Goal: Book appointment/travel/reservation

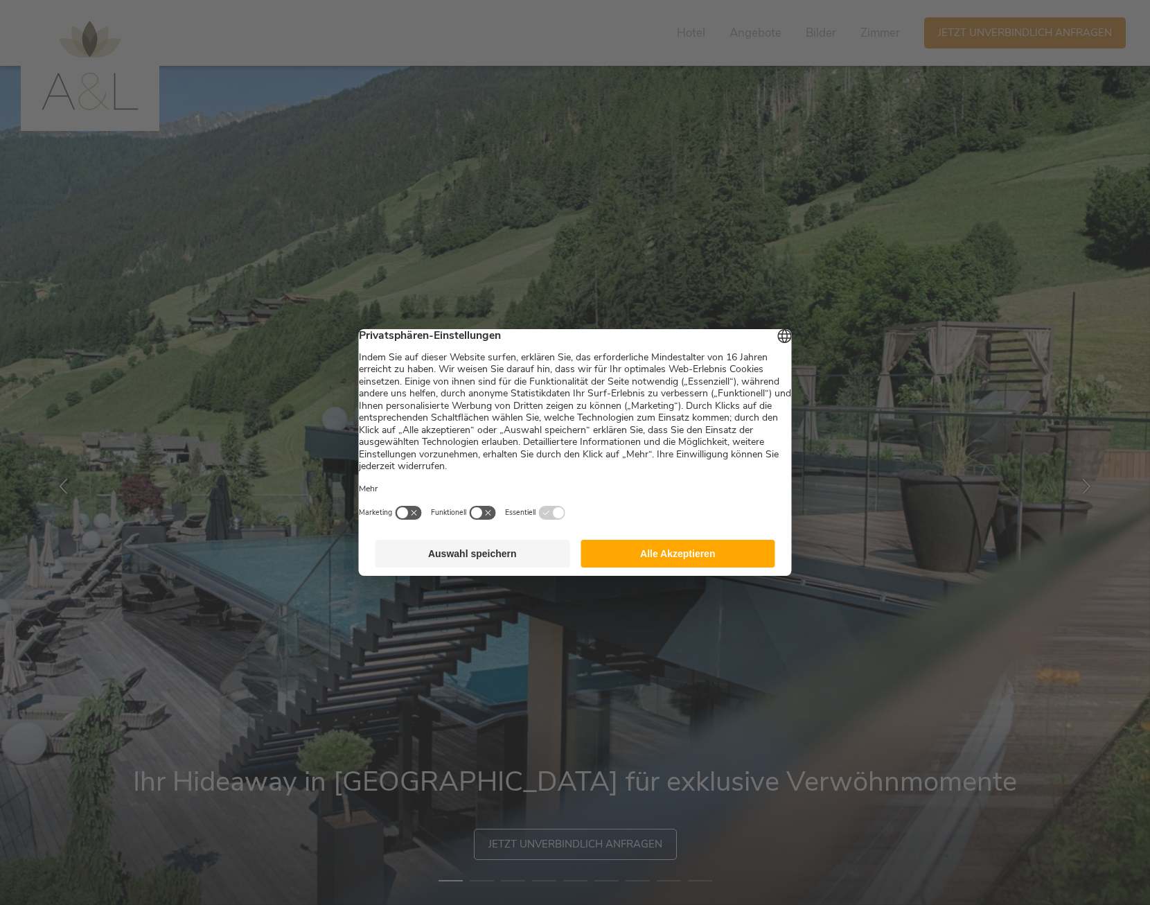
click at [624, 565] on button "Alle Akzeptieren" at bounding box center [678, 554] width 195 height 28
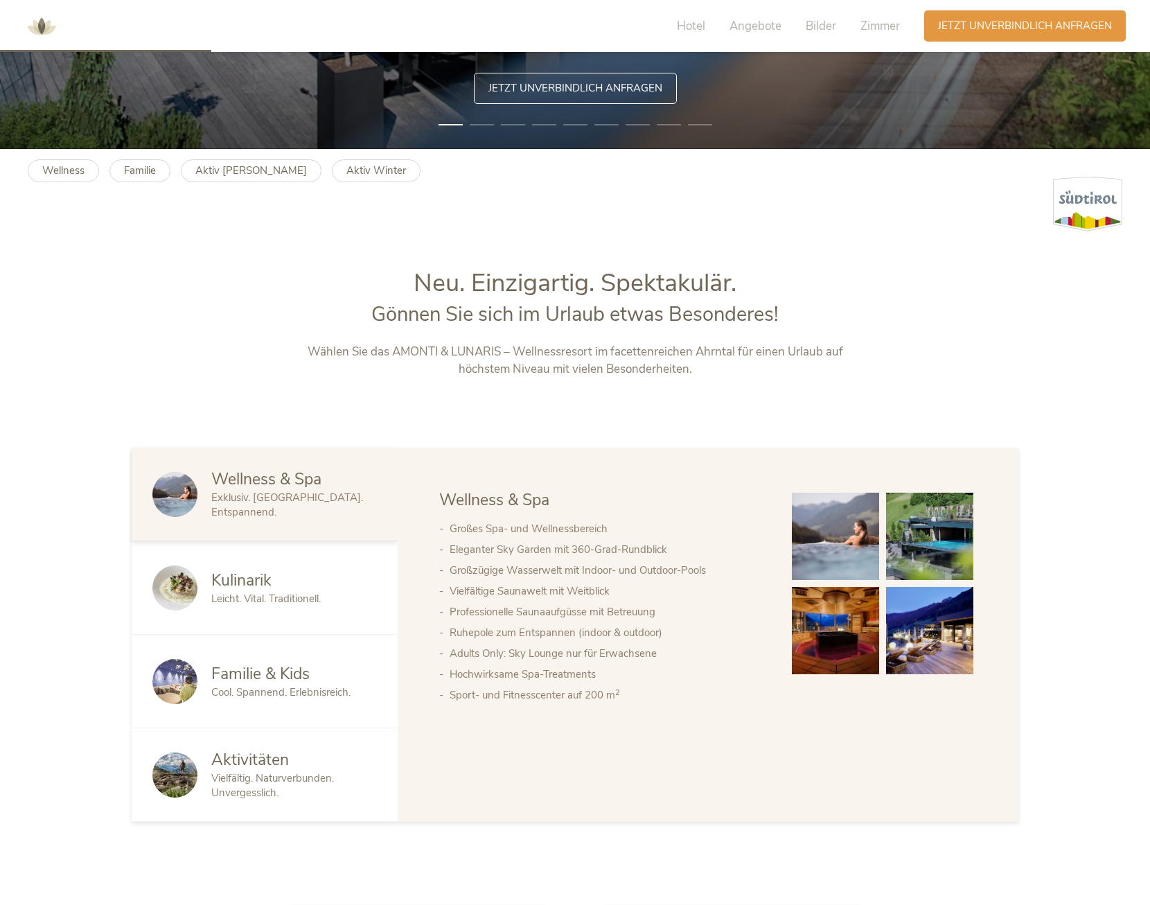
scroll to position [762, 0]
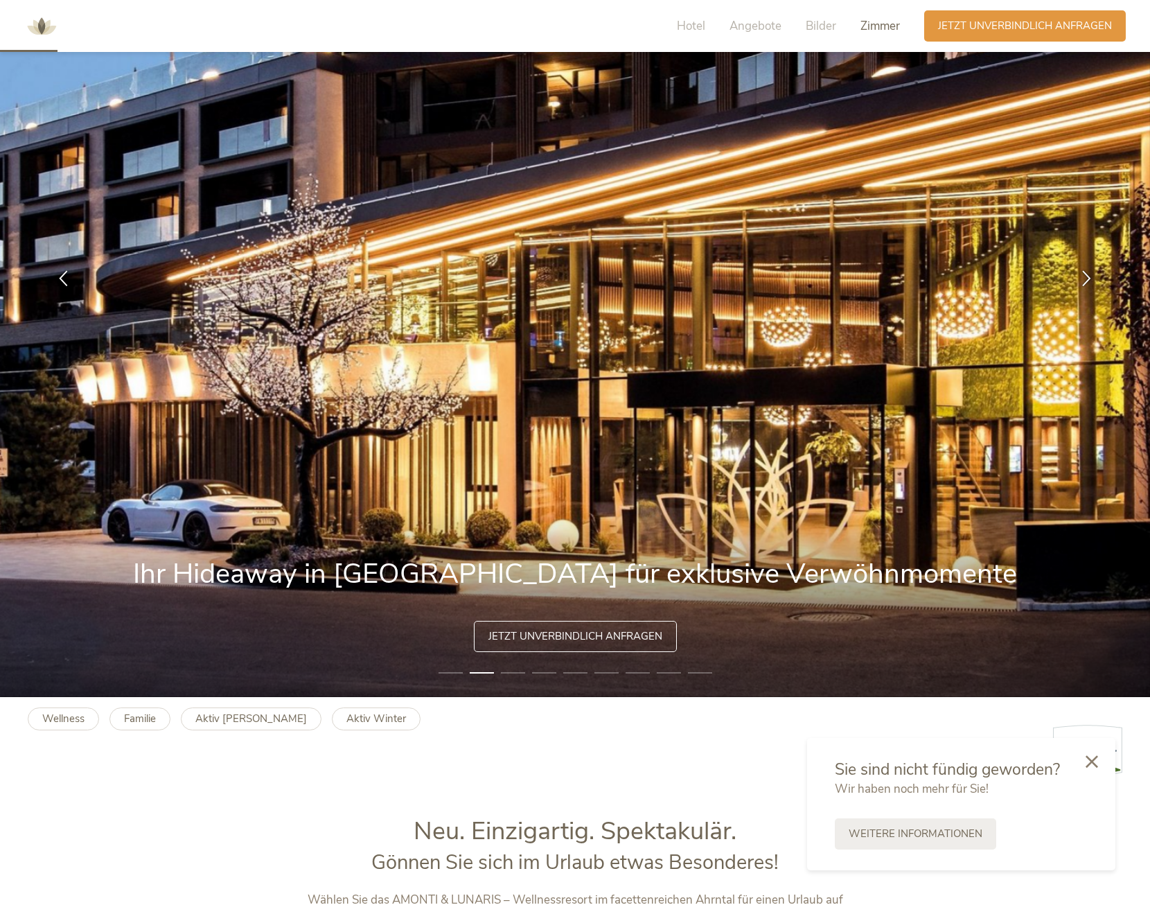
click at [886, 30] on span "Zimmer" at bounding box center [880, 26] width 39 height 16
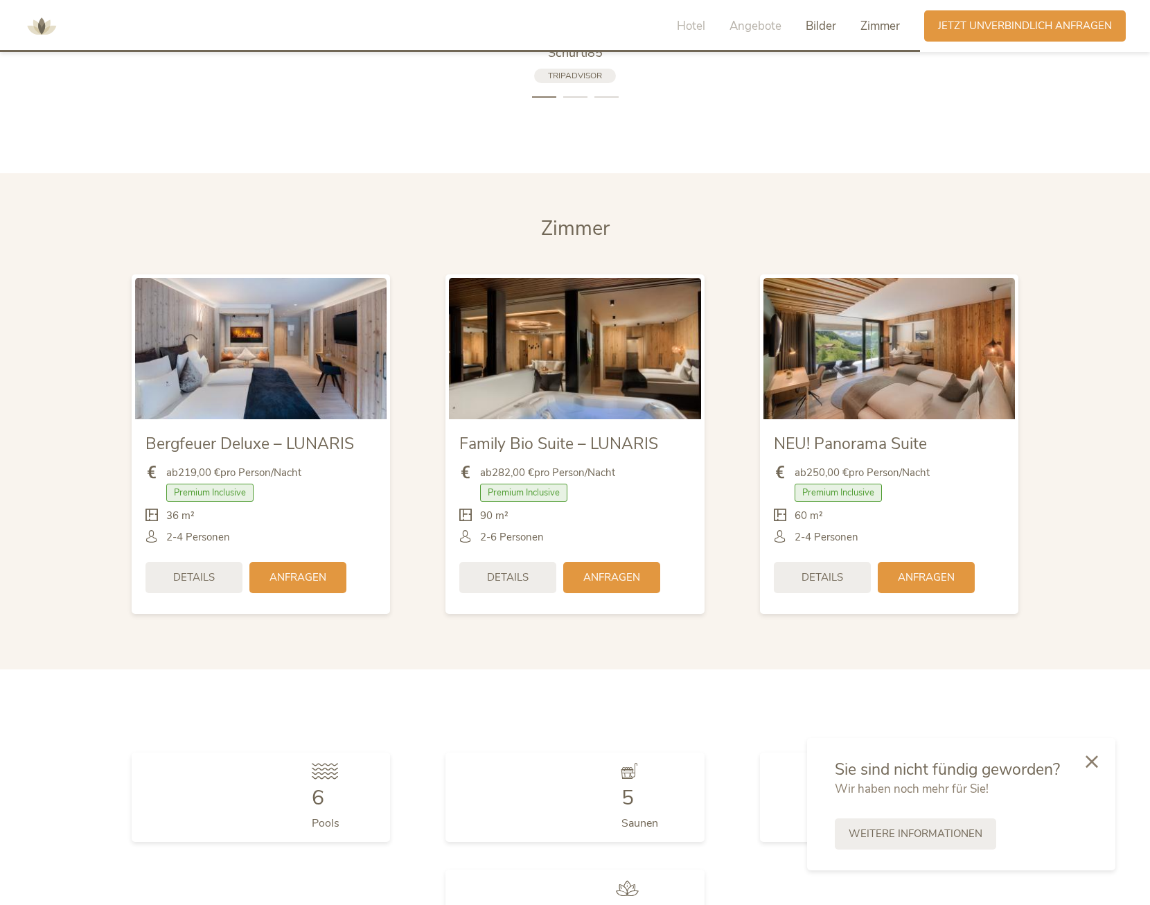
scroll to position [3540, 0]
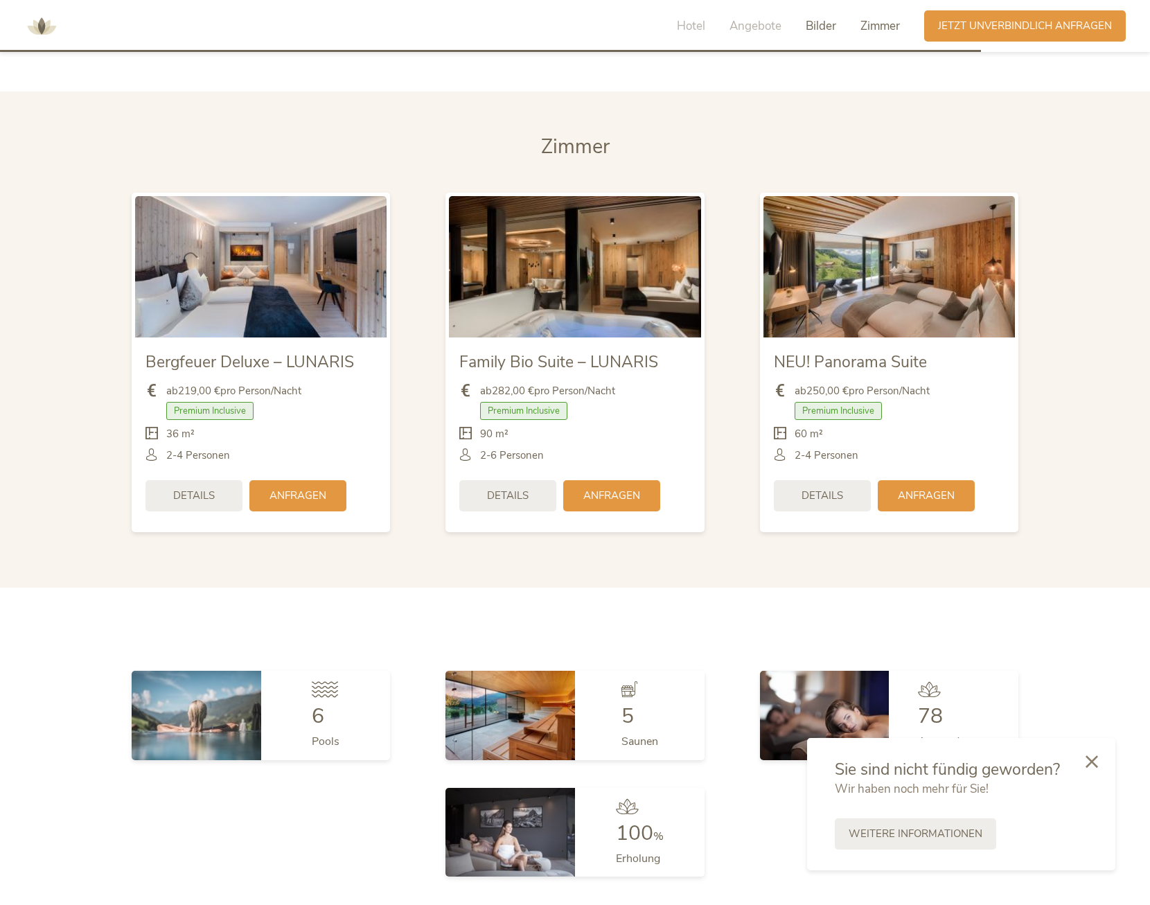
click at [825, 28] on span "Bilder" at bounding box center [821, 26] width 30 height 16
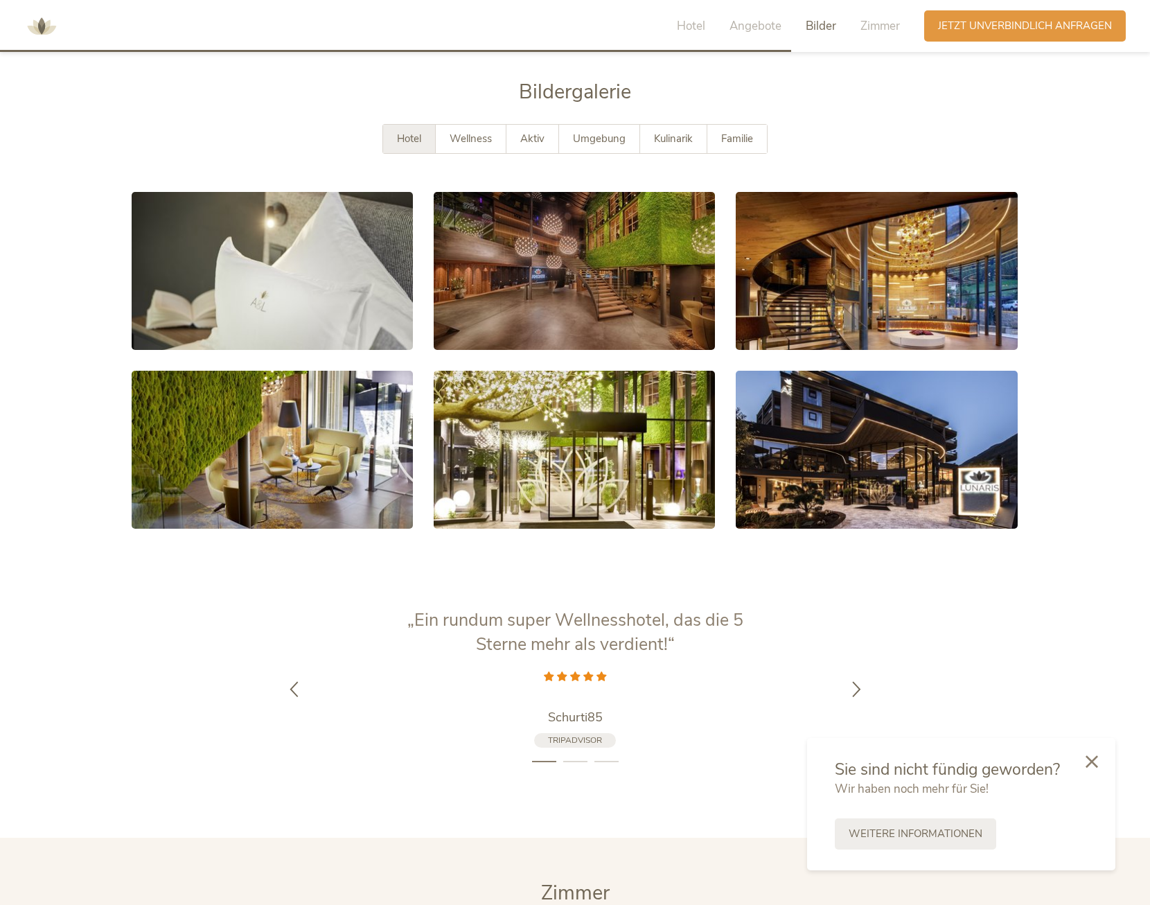
scroll to position [2780, 0]
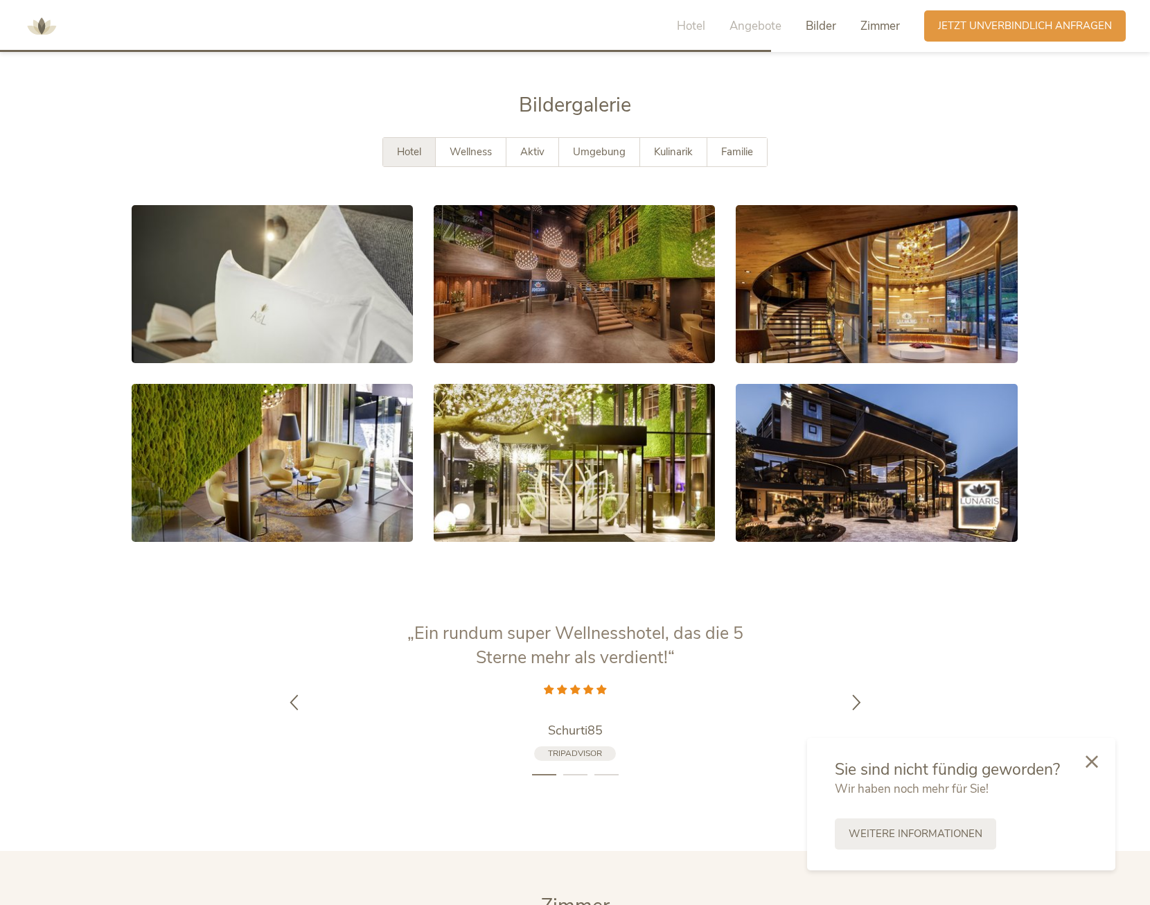
click at [879, 23] on span "Zimmer" at bounding box center [880, 26] width 39 height 16
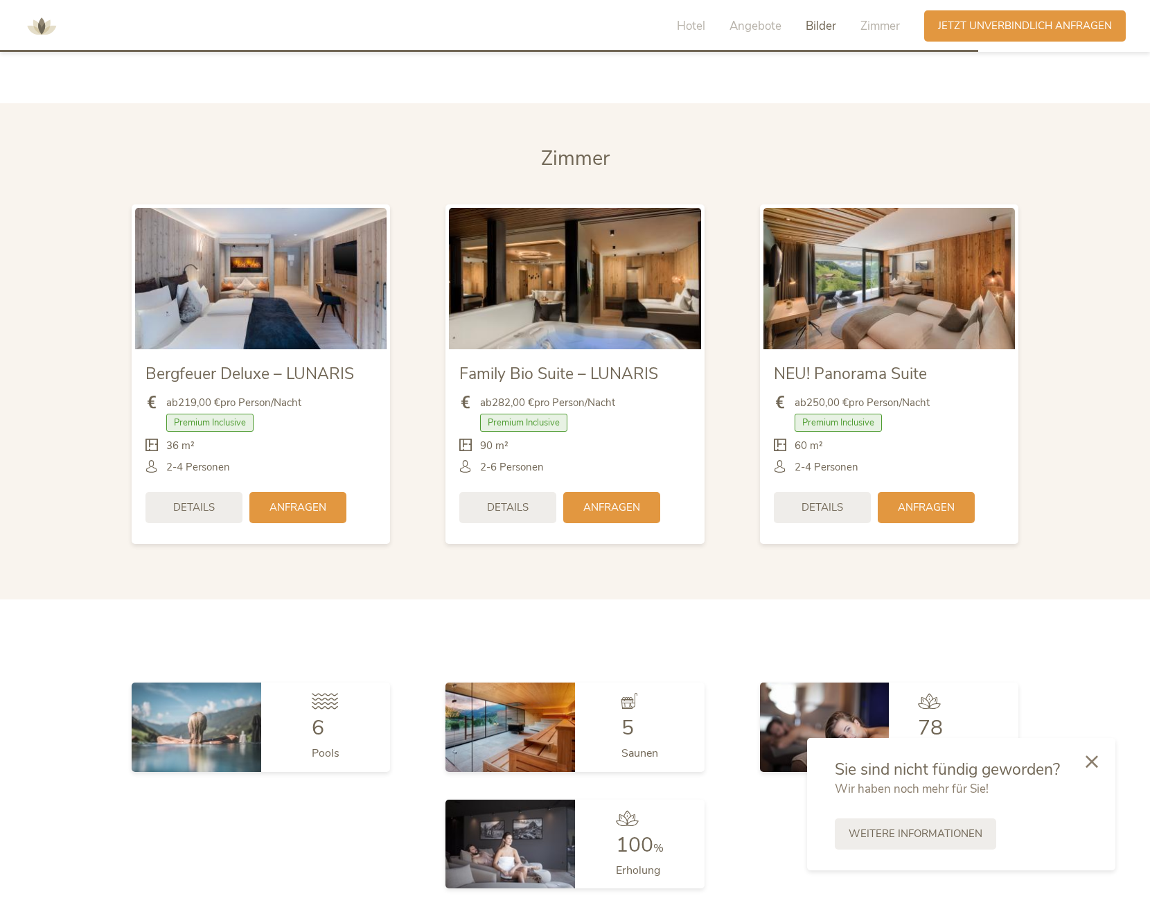
scroll to position [3540, 0]
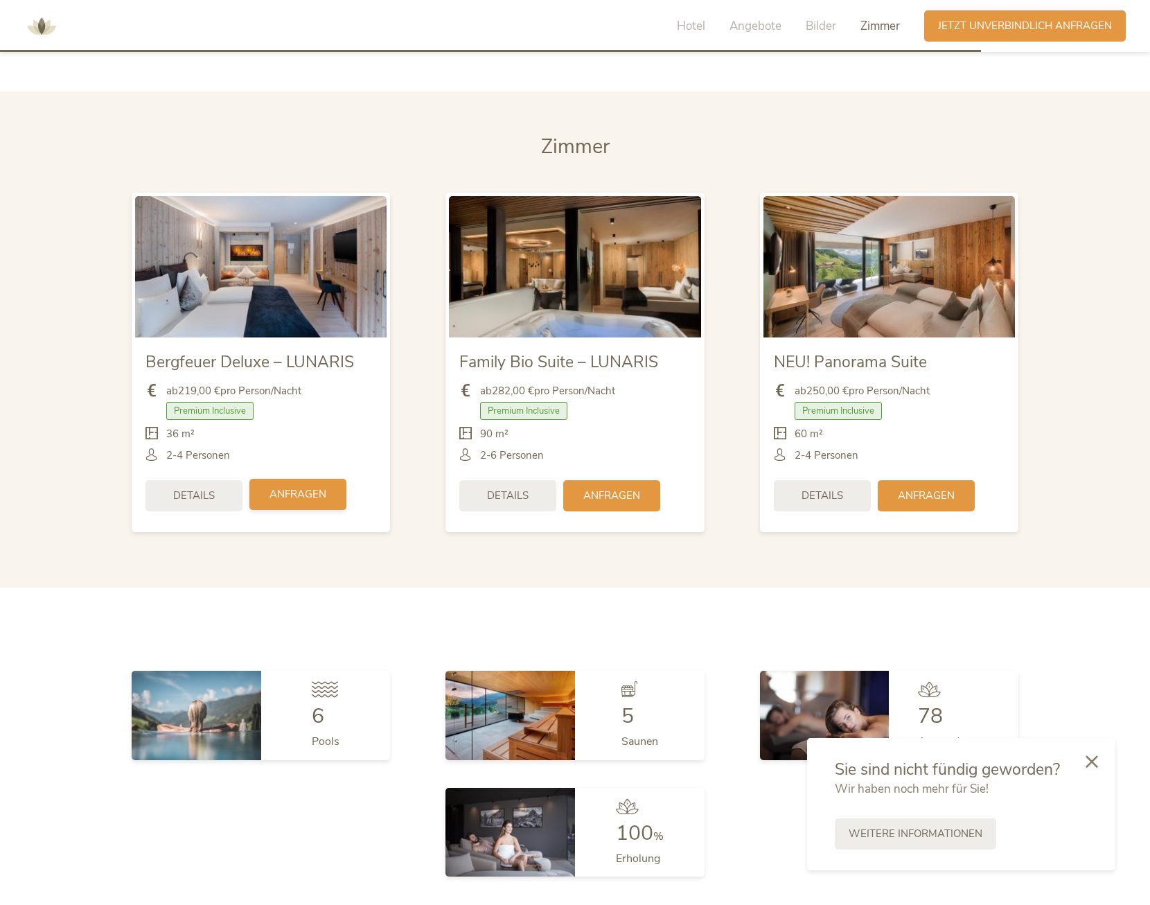
click at [322, 487] on span "Anfragen" at bounding box center [298, 494] width 57 height 15
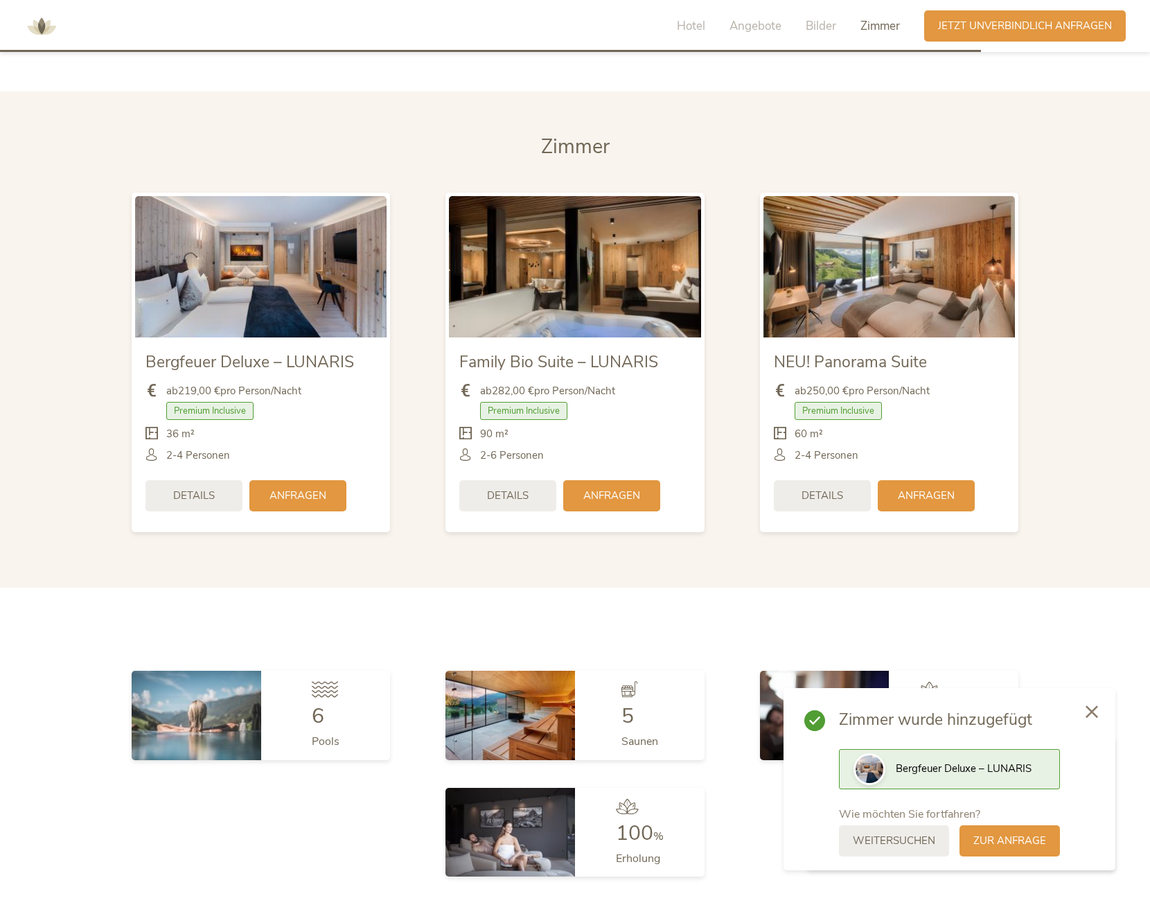
click at [210, 489] on span "Details" at bounding box center [194, 496] width 42 height 15
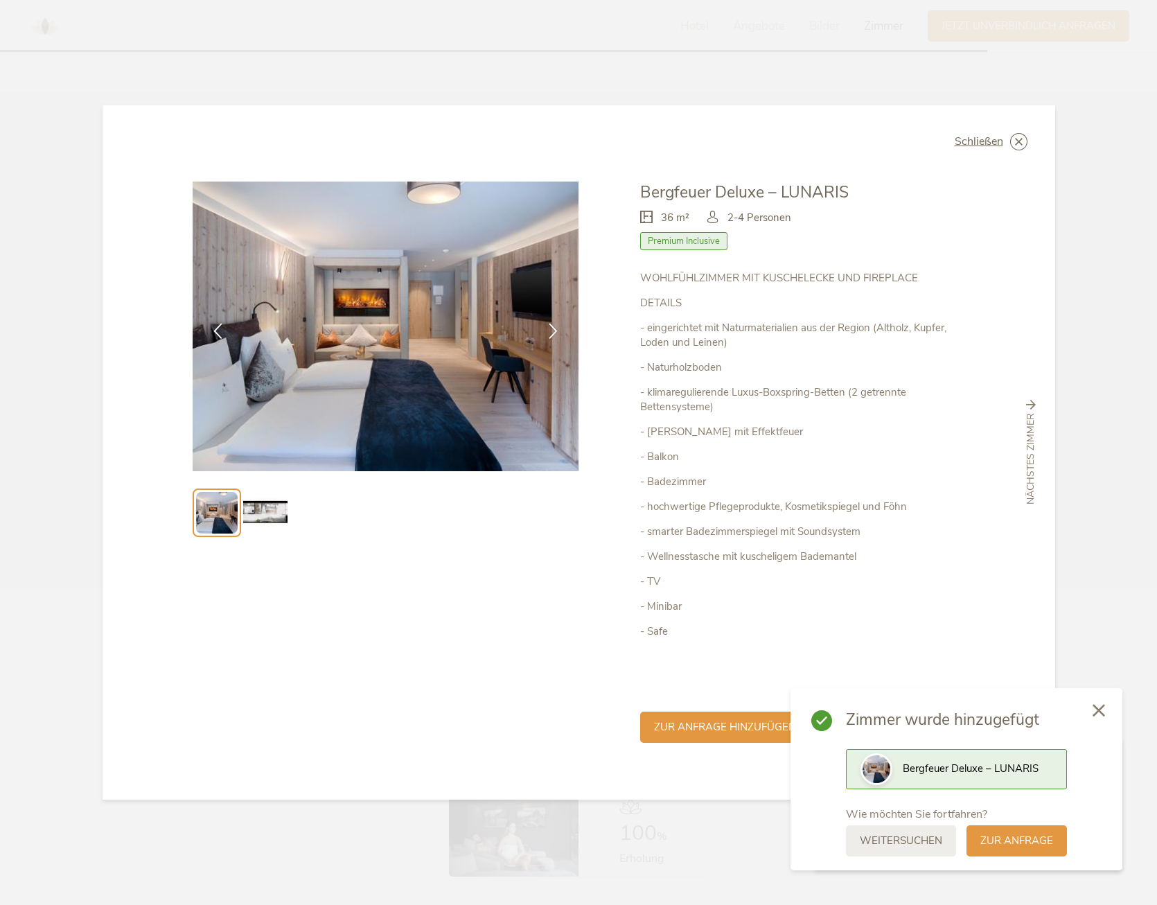
click at [1102, 707] on icon at bounding box center [1099, 710] width 12 height 12
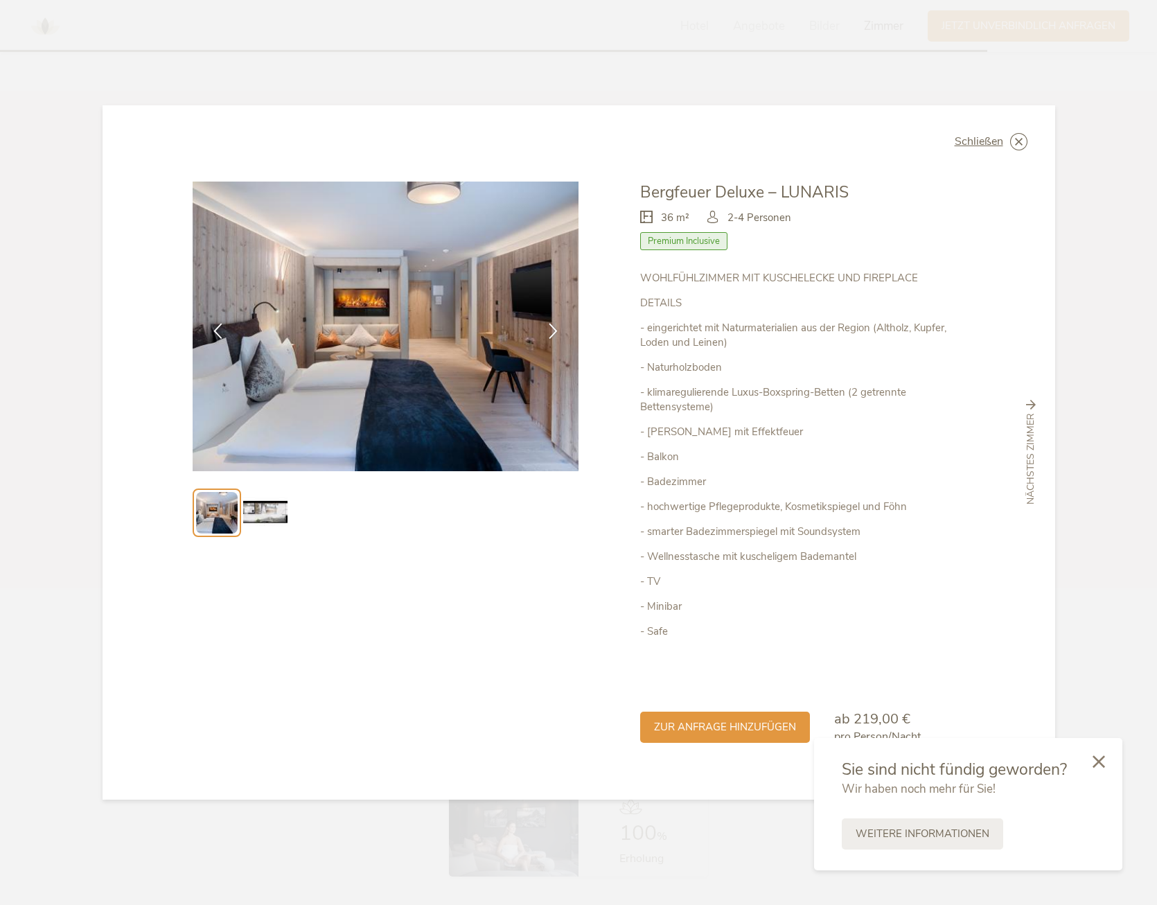
click at [1096, 760] on icon at bounding box center [1099, 761] width 12 height 12
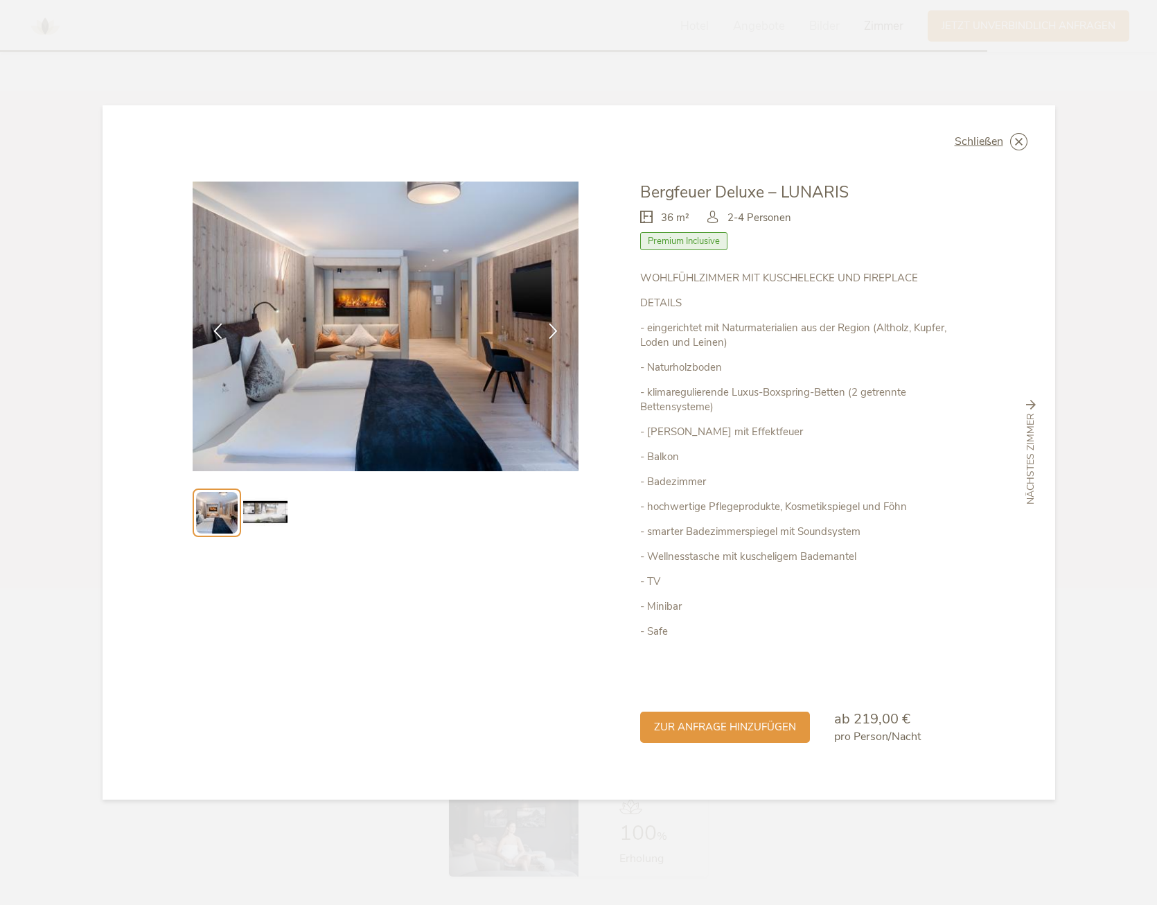
click at [1096, 753] on div "Schließen Bergfeuer Deluxe – LUNARIS Premium Inclusive" at bounding box center [578, 452] width 1157 height 905
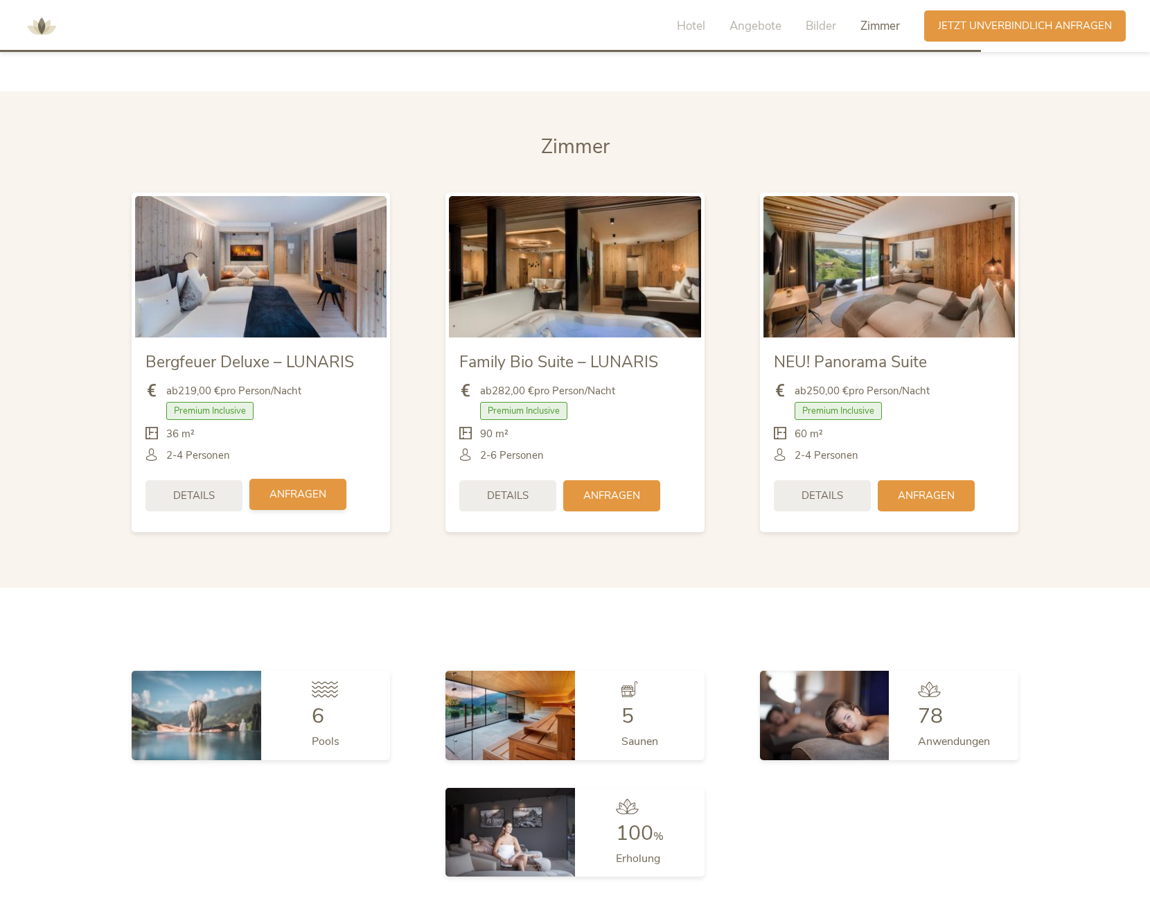
click at [304, 487] on span "Anfragen" at bounding box center [298, 494] width 57 height 15
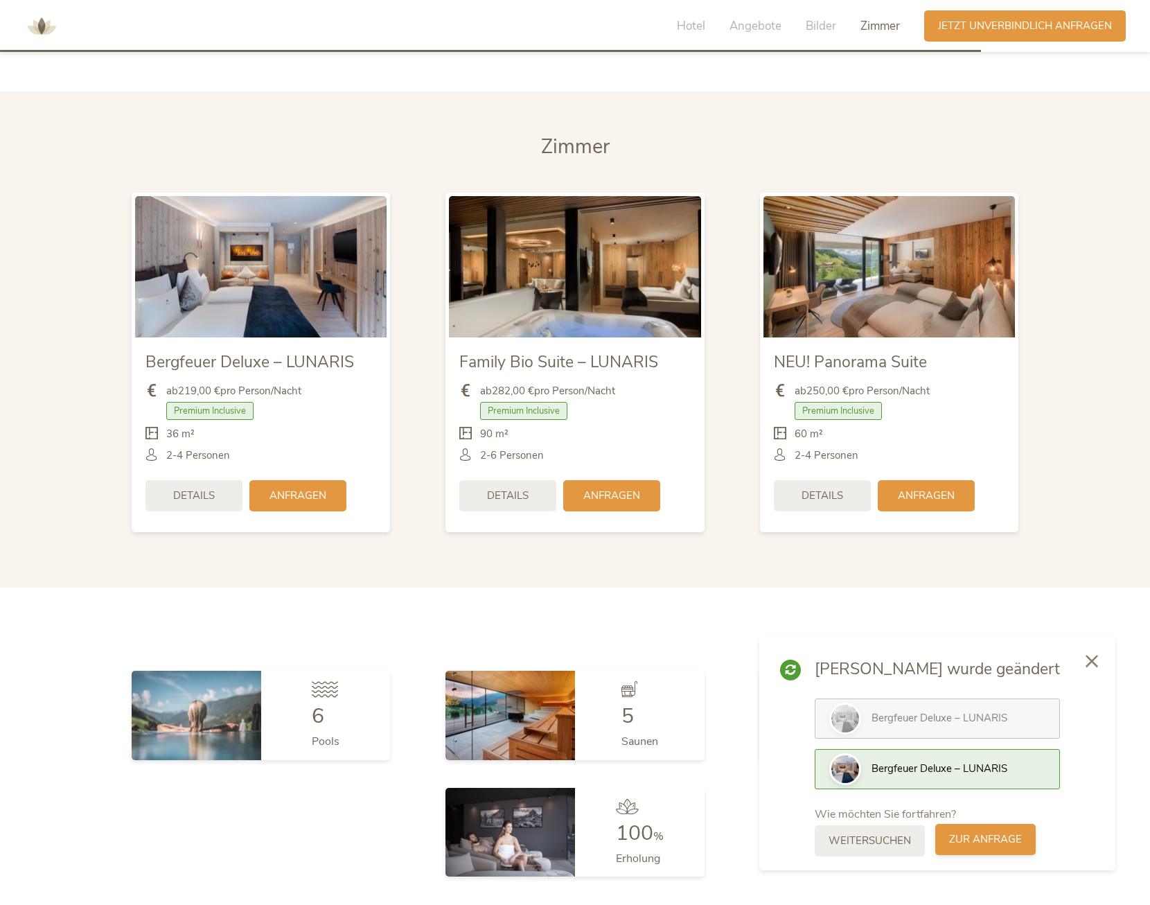
click at [985, 839] on span "zur Anfrage" at bounding box center [985, 839] width 73 height 15
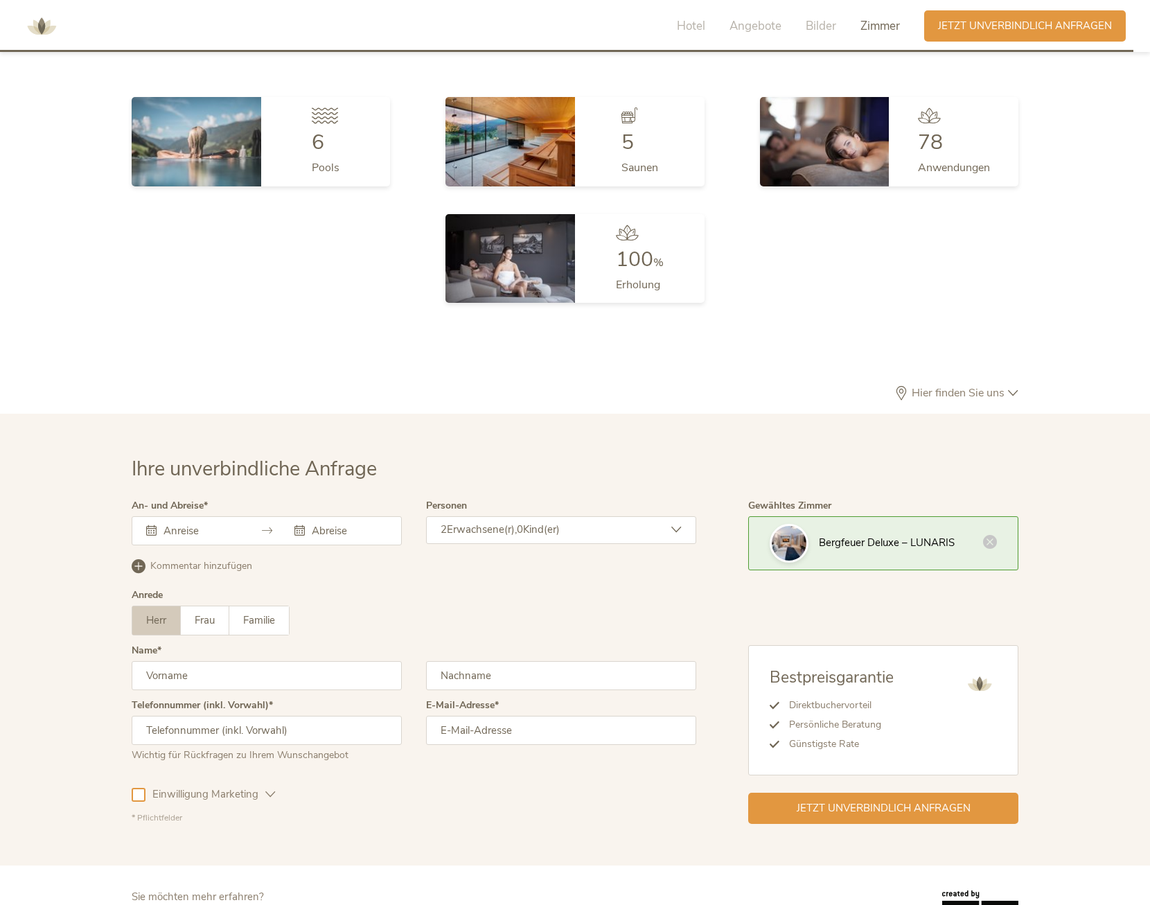
scroll to position [4148, 0]
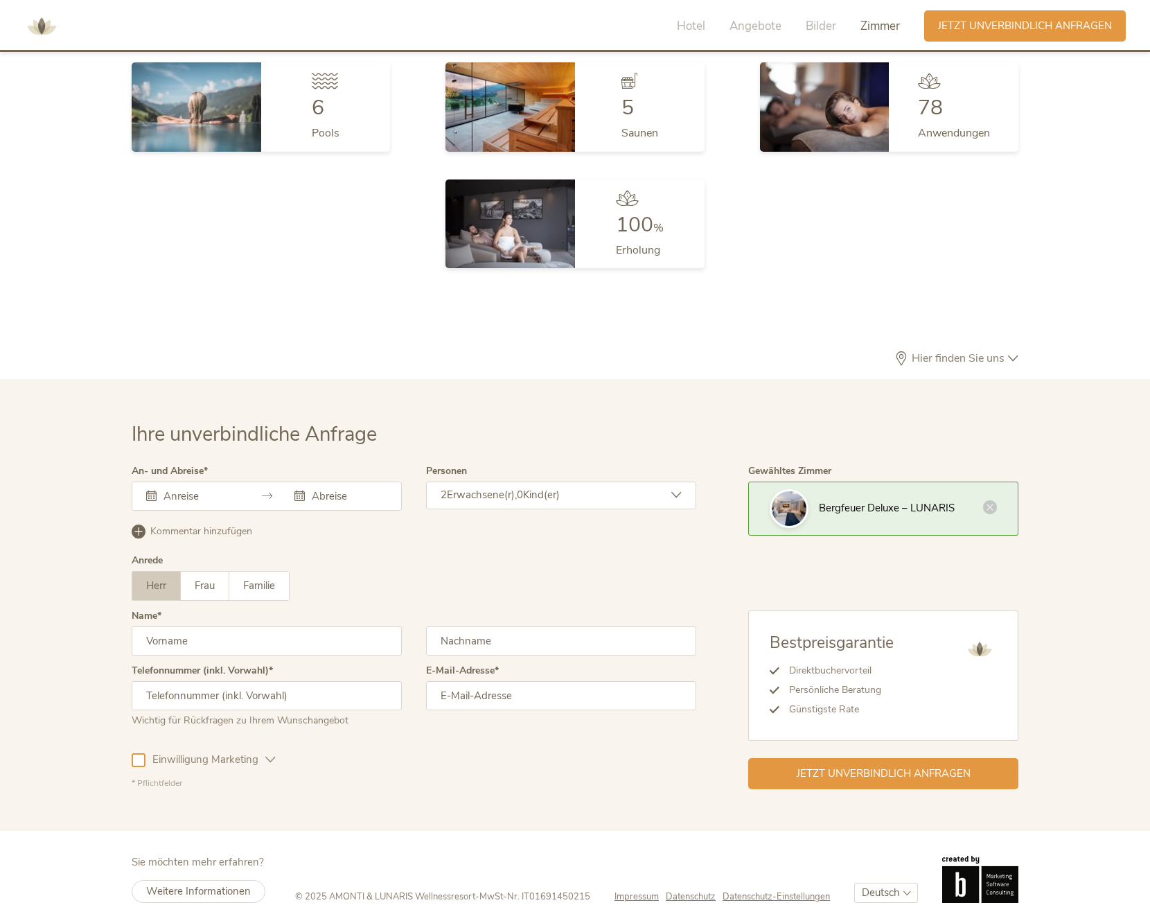
click at [275, 482] on div at bounding box center [267, 496] width 270 height 29
click at [342, 489] on input "text" at bounding box center [347, 496] width 79 height 14
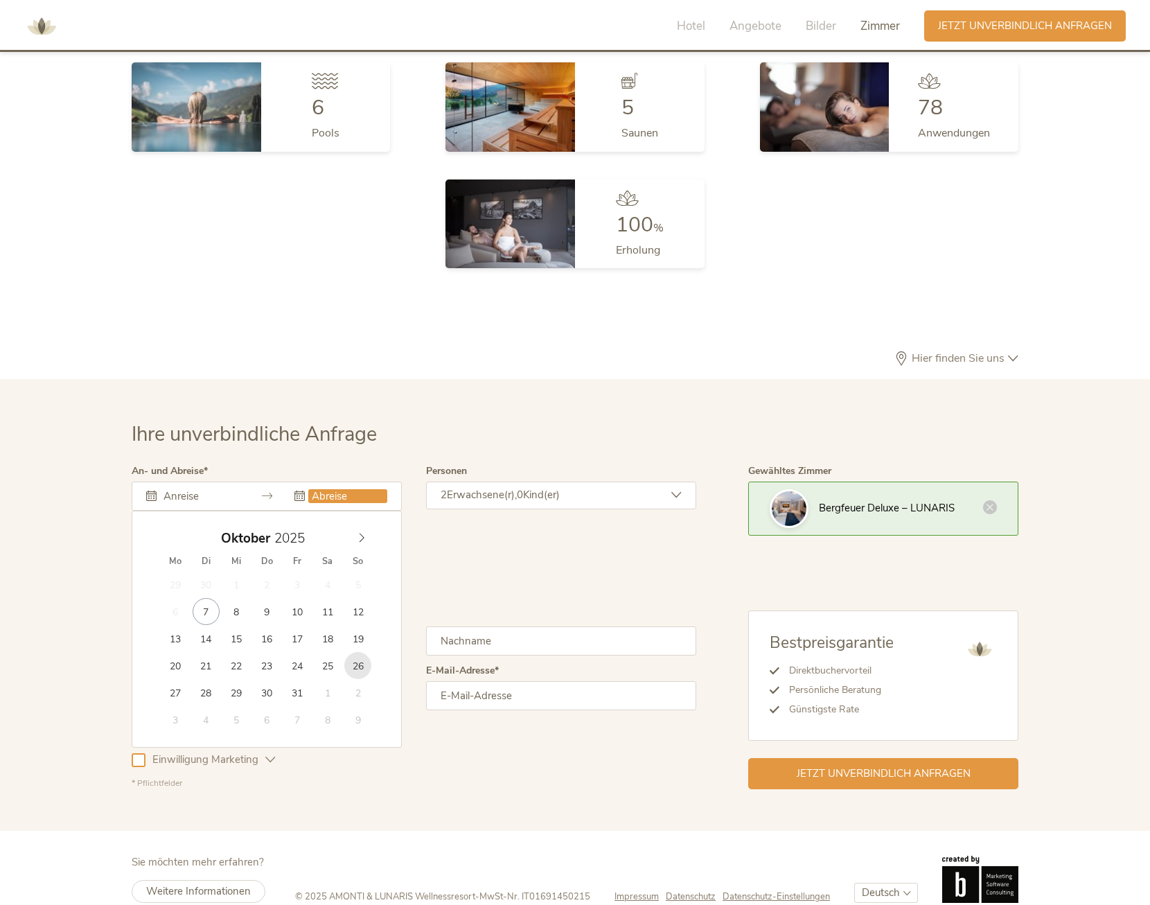
type input "26.10.2025"
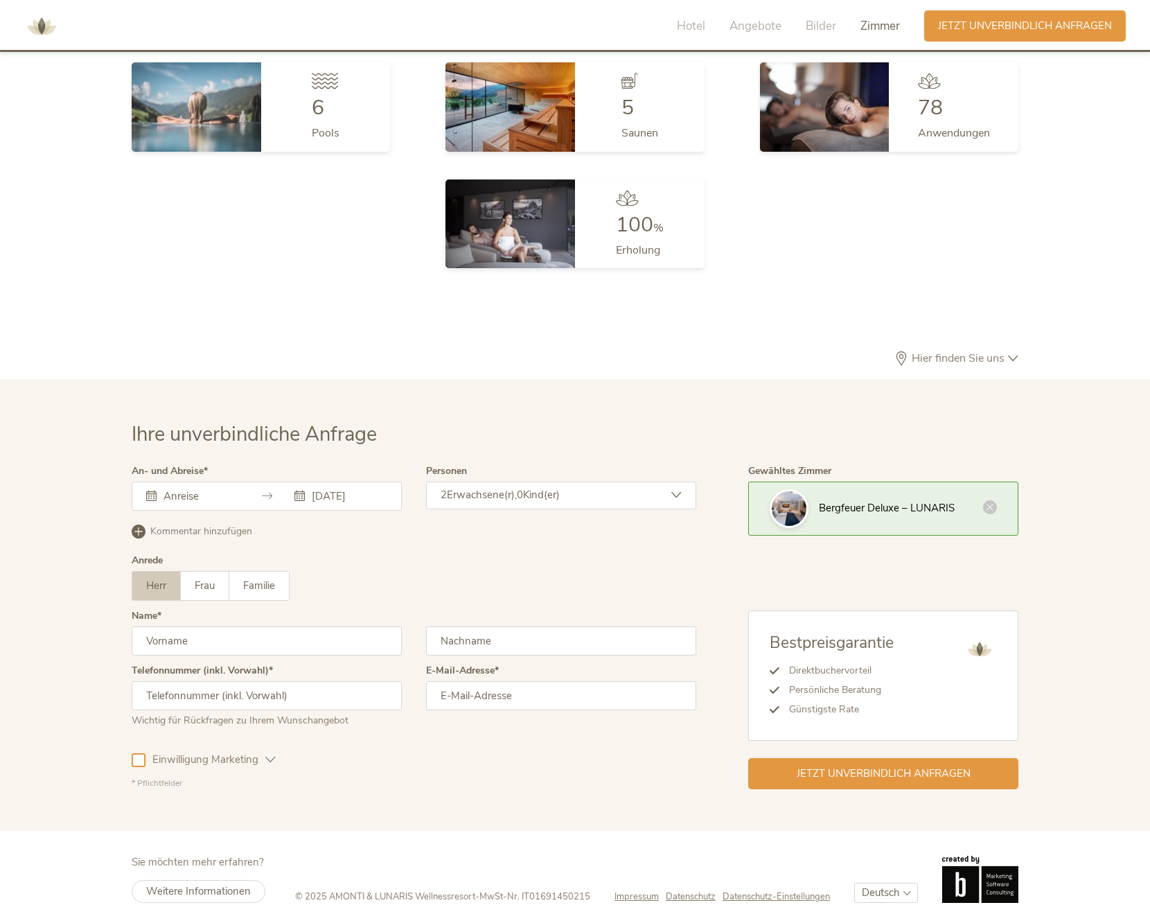
click at [342, 489] on input "26.10.2025" at bounding box center [347, 496] width 79 height 14
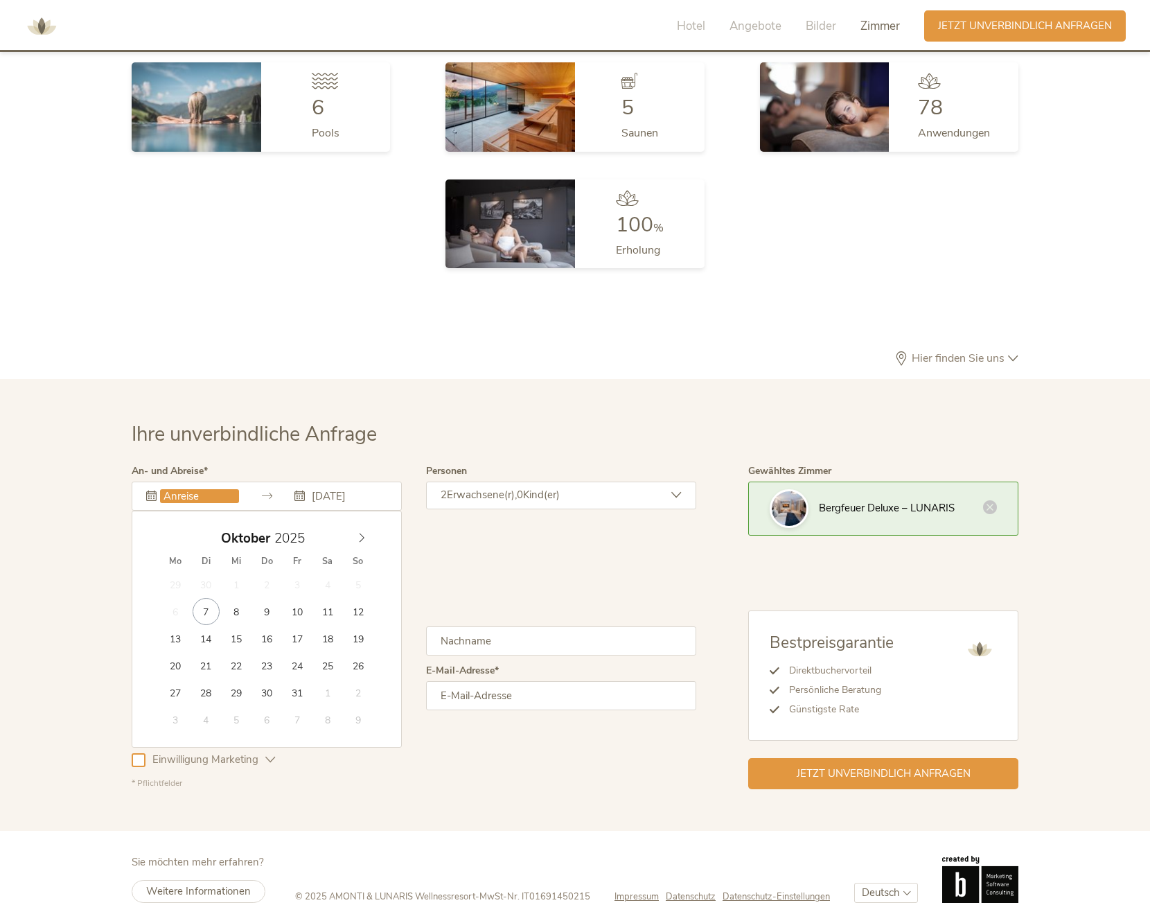
click at [219, 489] on input "text" at bounding box center [199, 496] width 79 height 14
type input "26.10.2025"
type input "31.10.2025"
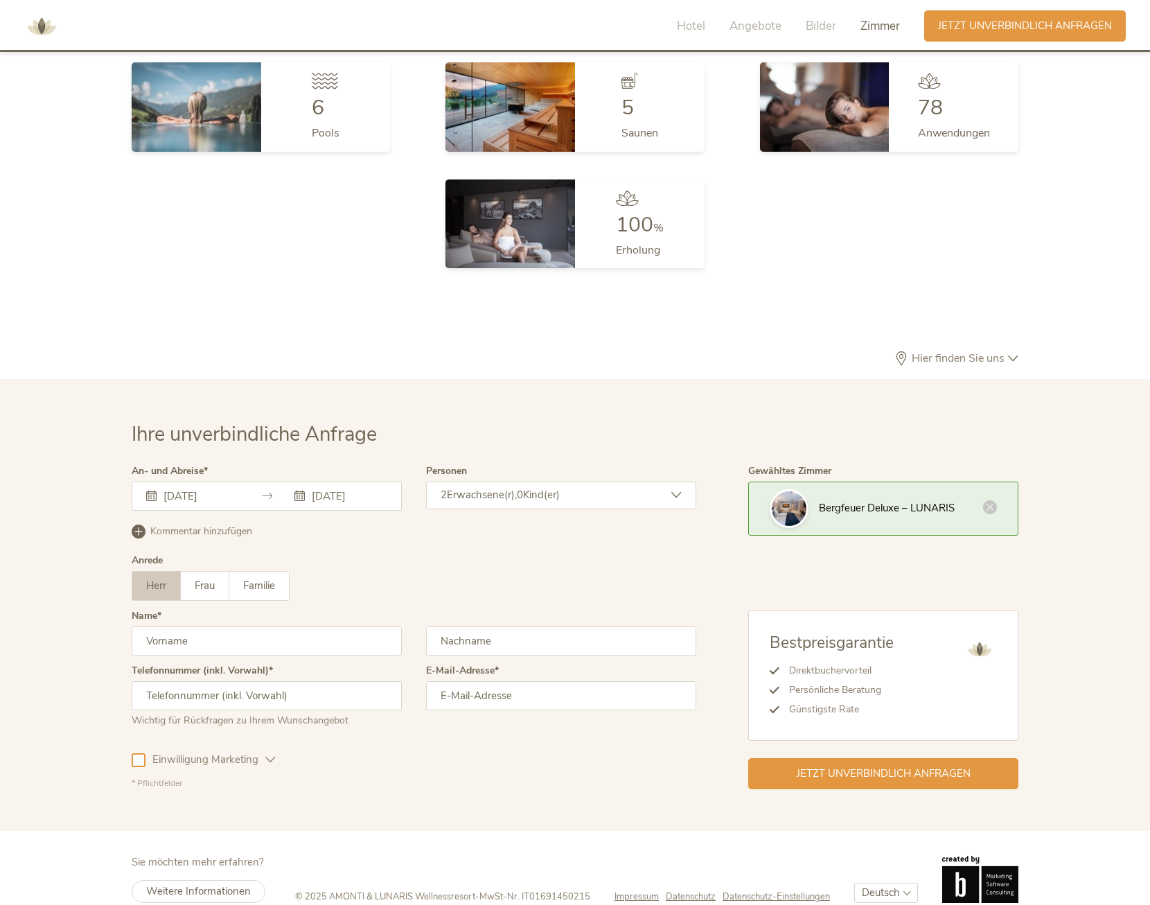
click at [567, 482] on div "2 Erwachsene(r), 0 Kind(er)" at bounding box center [561, 496] width 270 height 28
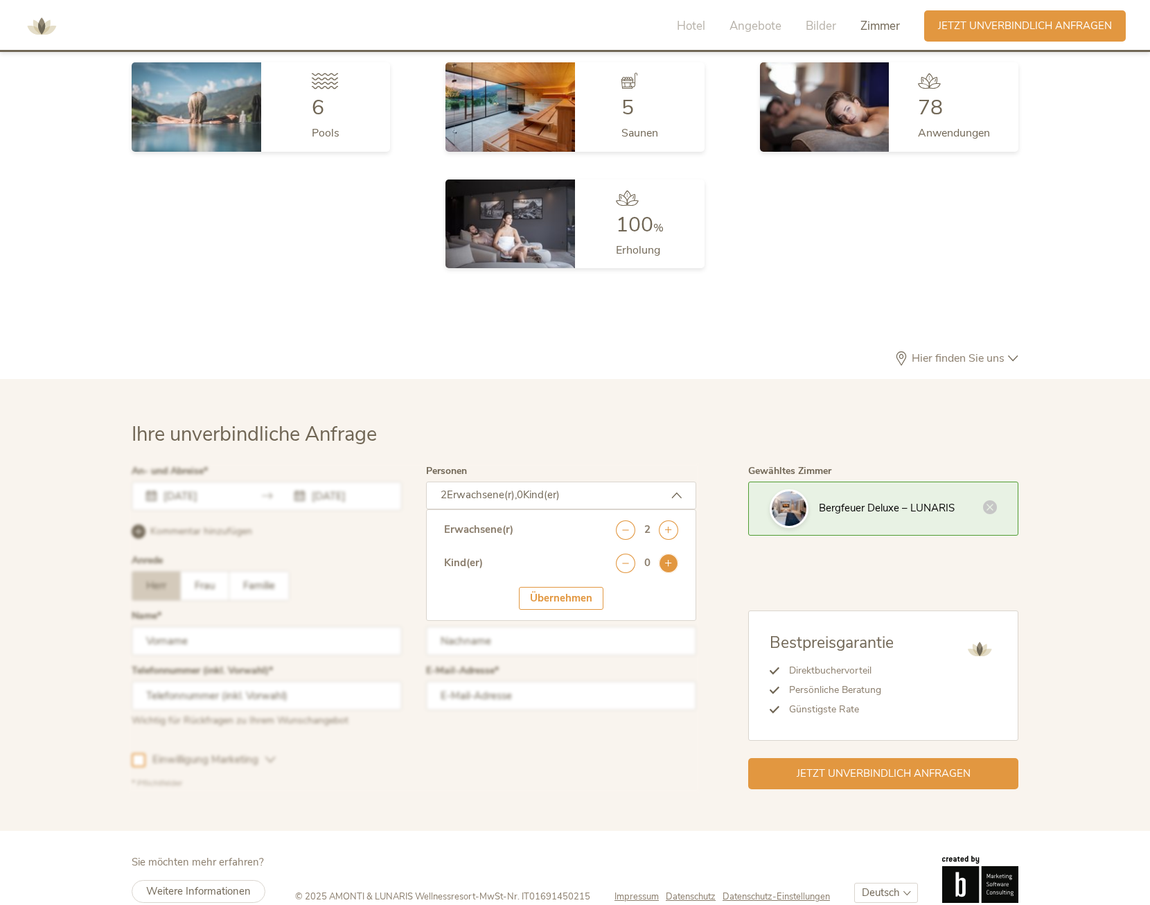
click at [674, 554] on icon at bounding box center [668, 563] width 19 height 19
click at [401, 549] on div at bounding box center [414, 628] width 572 height 330
click at [642, 590] on select "wählen 0 1 2 3 4 5 6 7 8 9 10 11 12 13 14 15 16 17" at bounding box center [647, 601] width 62 height 23
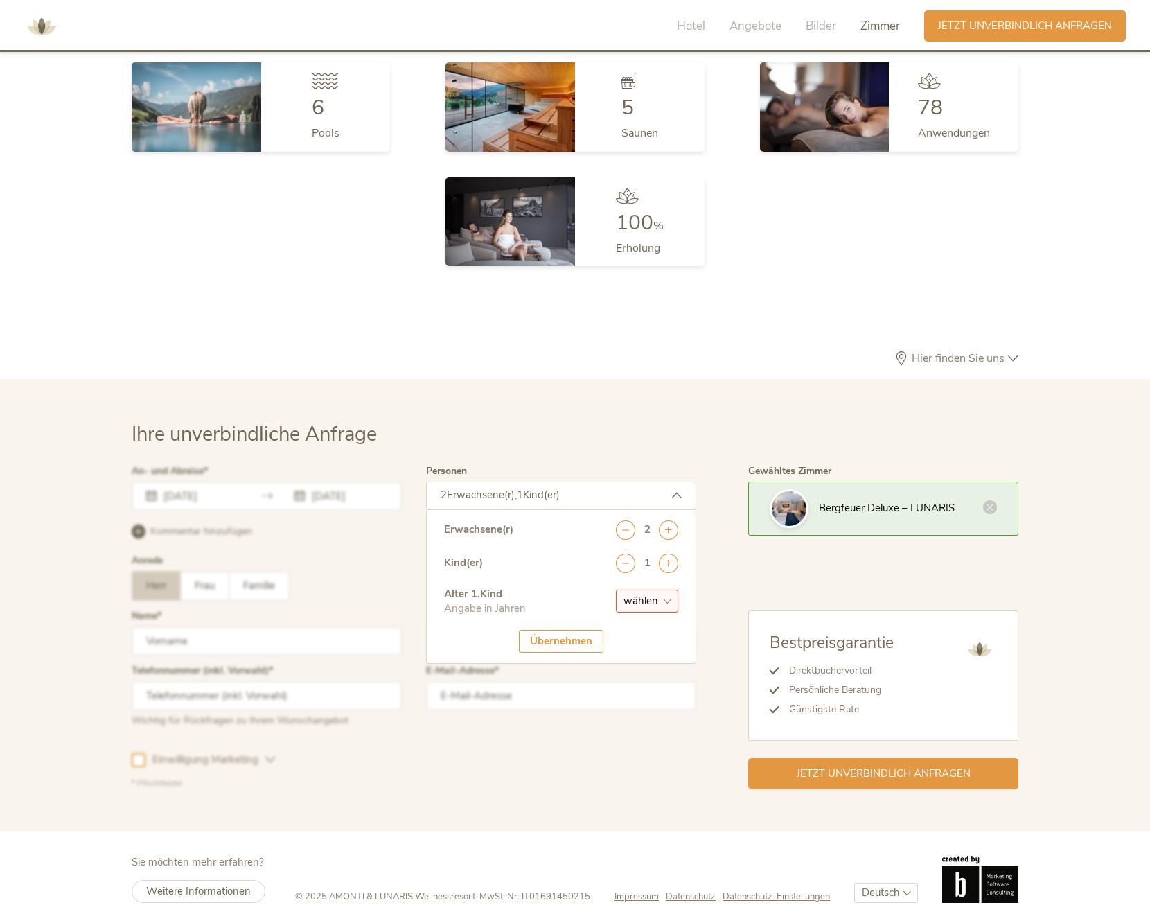
select select "1"
click at [616, 590] on select "wählen 0 1 2 3 4 5 6 7 8 9 10 11 12 13 14 15 16 17" at bounding box center [647, 601] width 62 height 23
click at [555, 735] on div at bounding box center [414, 628] width 572 height 330
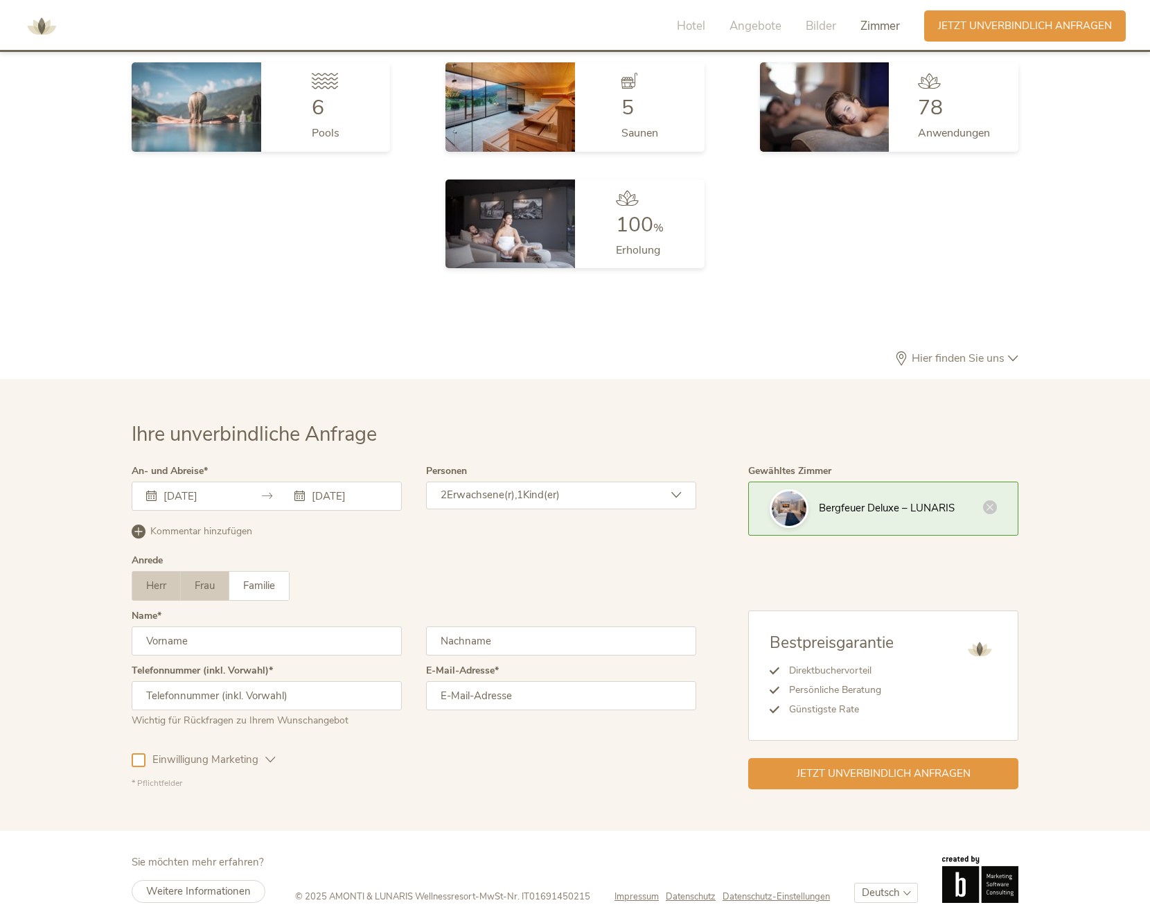
click at [201, 579] on span "Frau" at bounding box center [205, 586] width 20 height 14
click at [267, 579] on span "Familie" at bounding box center [259, 586] width 32 height 14
click at [220, 626] on input "text" at bounding box center [267, 640] width 270 height 29
type input "Anja"
type input "Goldinger"
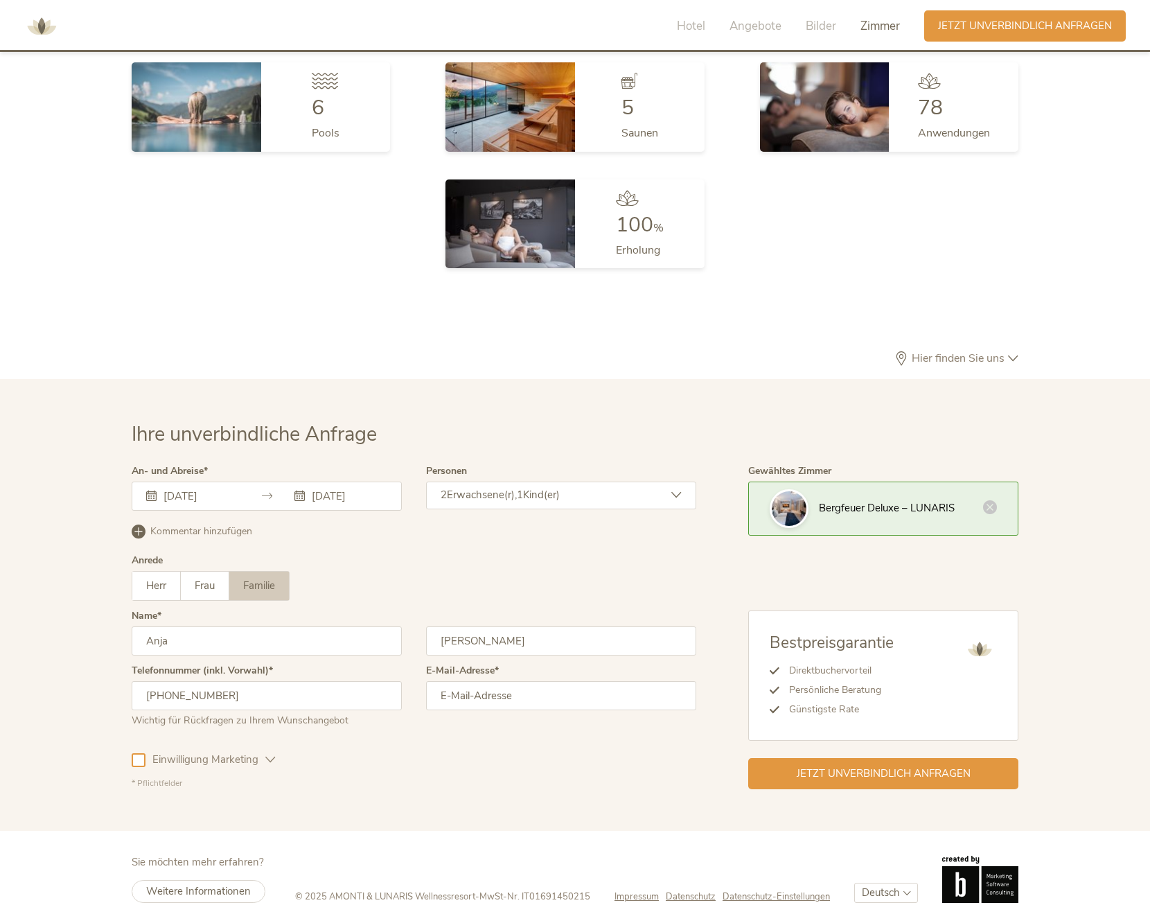
type input "+41791976852"
click at [479, 681] on input "email" at bounding box center [561, 695] width 270 height 29
type input "anja.goldinger@bluewin.ch"
click at [819, 765] on span "Jetzt unverbindlich anfragen" at bounding box center [884, 772] width 174 height 15
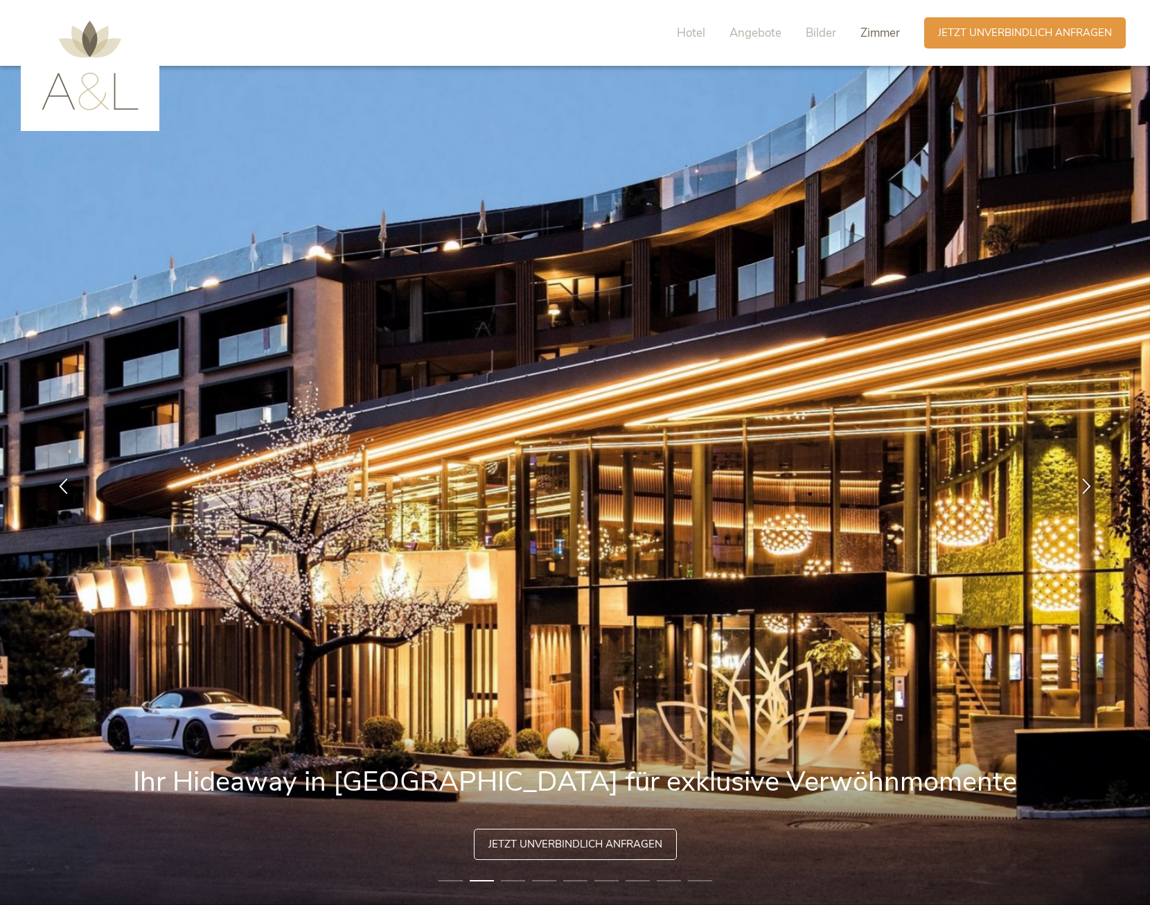
click at [893, 33] on span "Zimmer" at bounding box center [880, 33] width 39 height 16
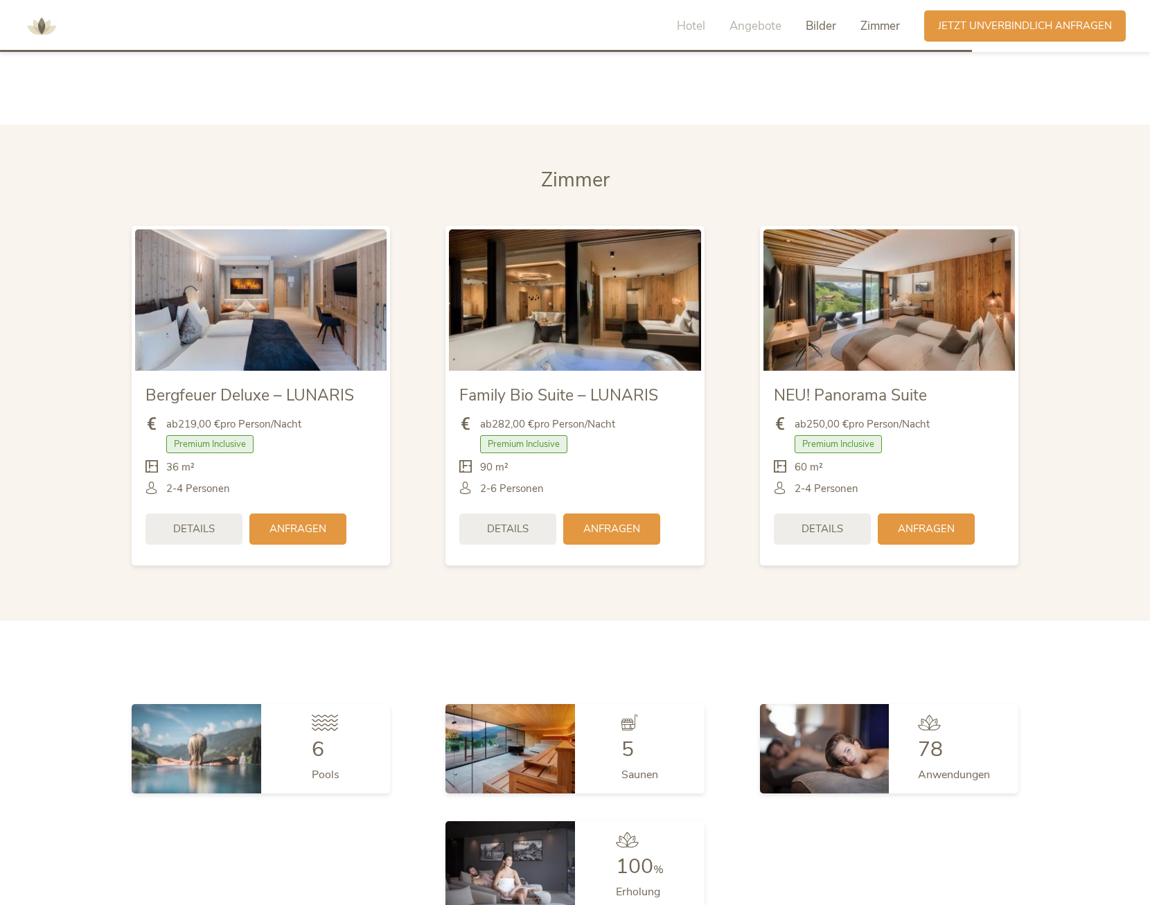
scroll to position [3540, 0]
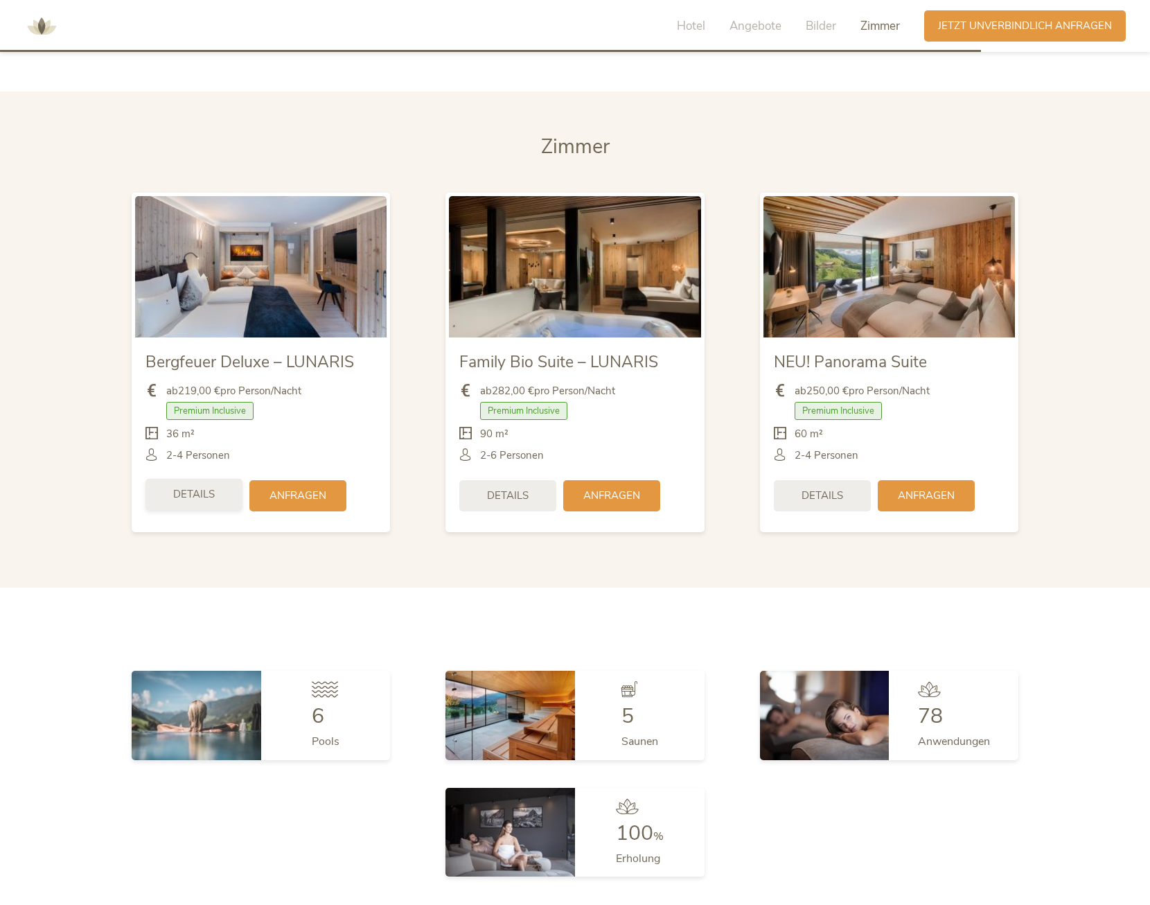
click at [189, 487] on span "Details" at bounding box center [194, 494] width 42 height 15
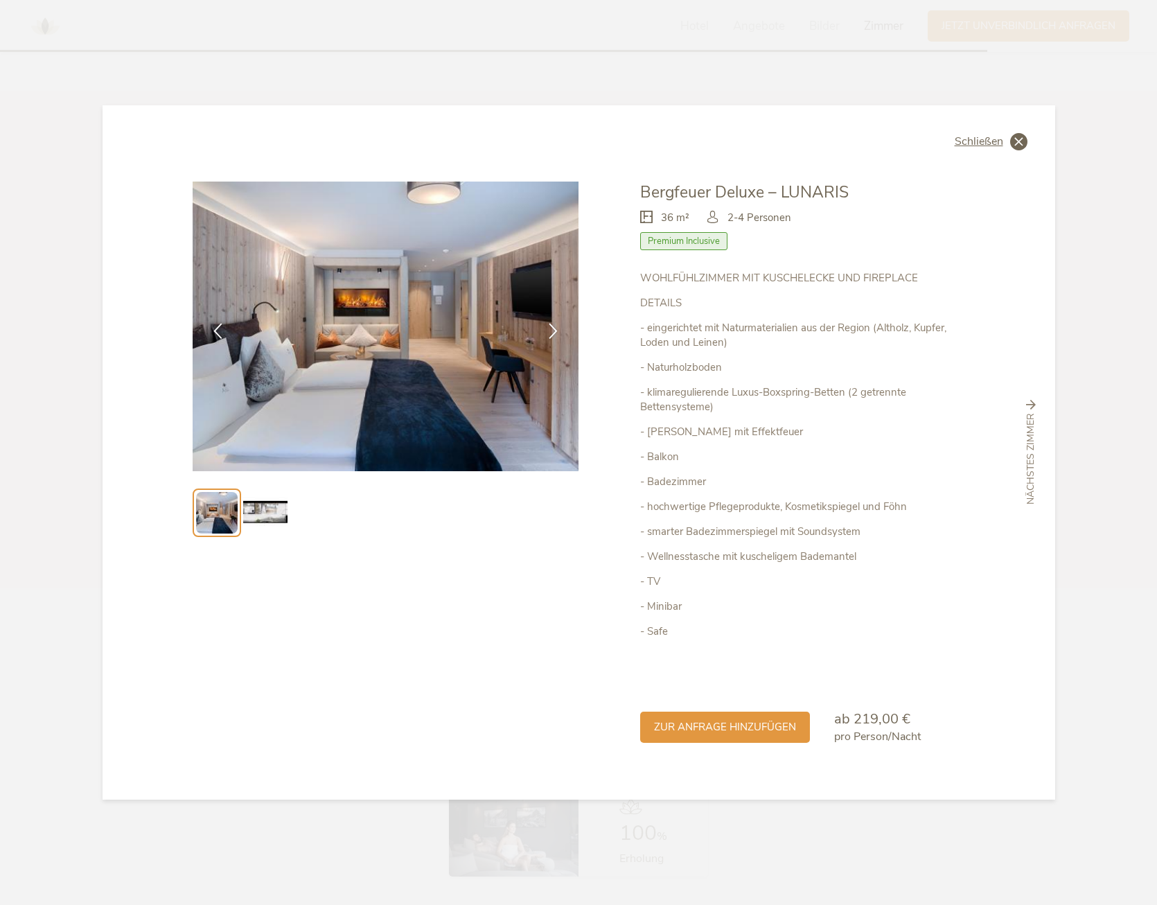
click at [1008, 138] on div "Schließen" at bounding box center [991, 141] width 73 height 17
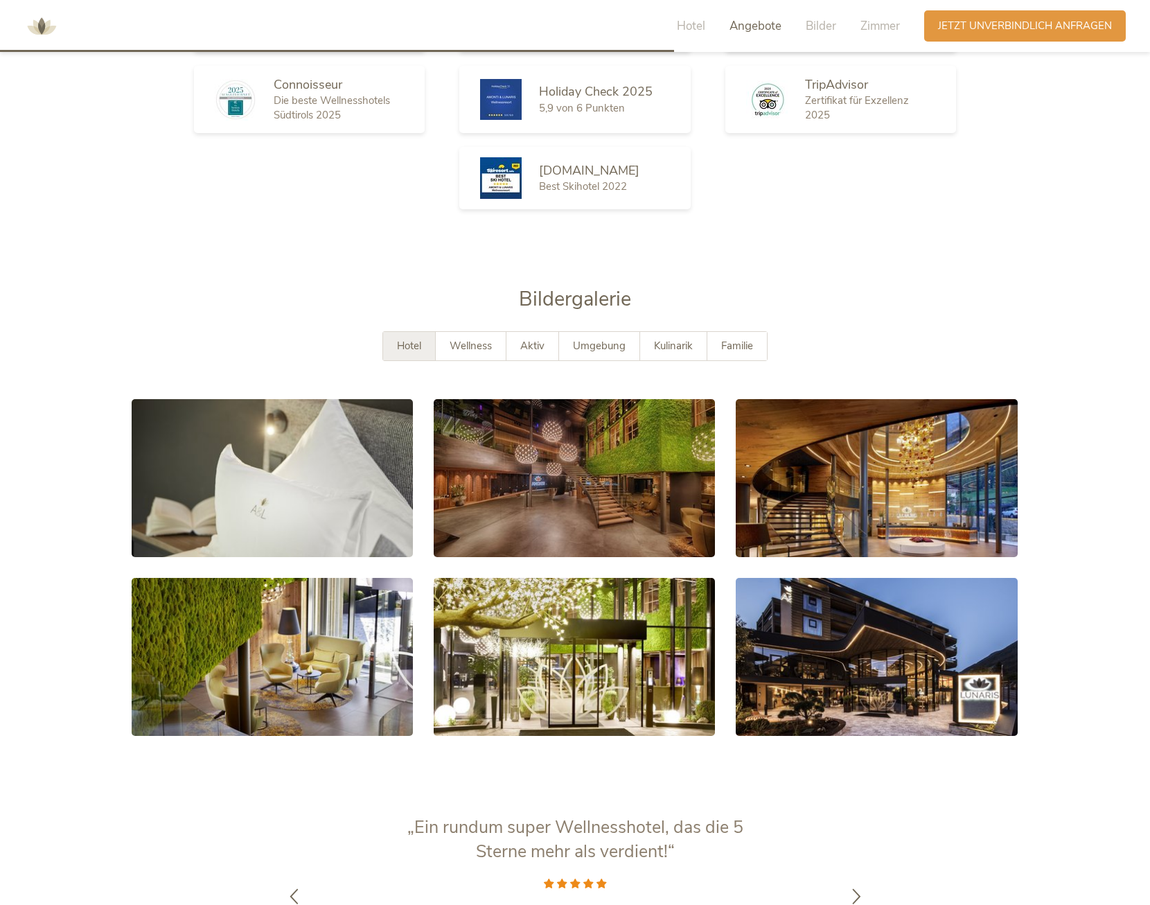
scroll to position [2431, 0]
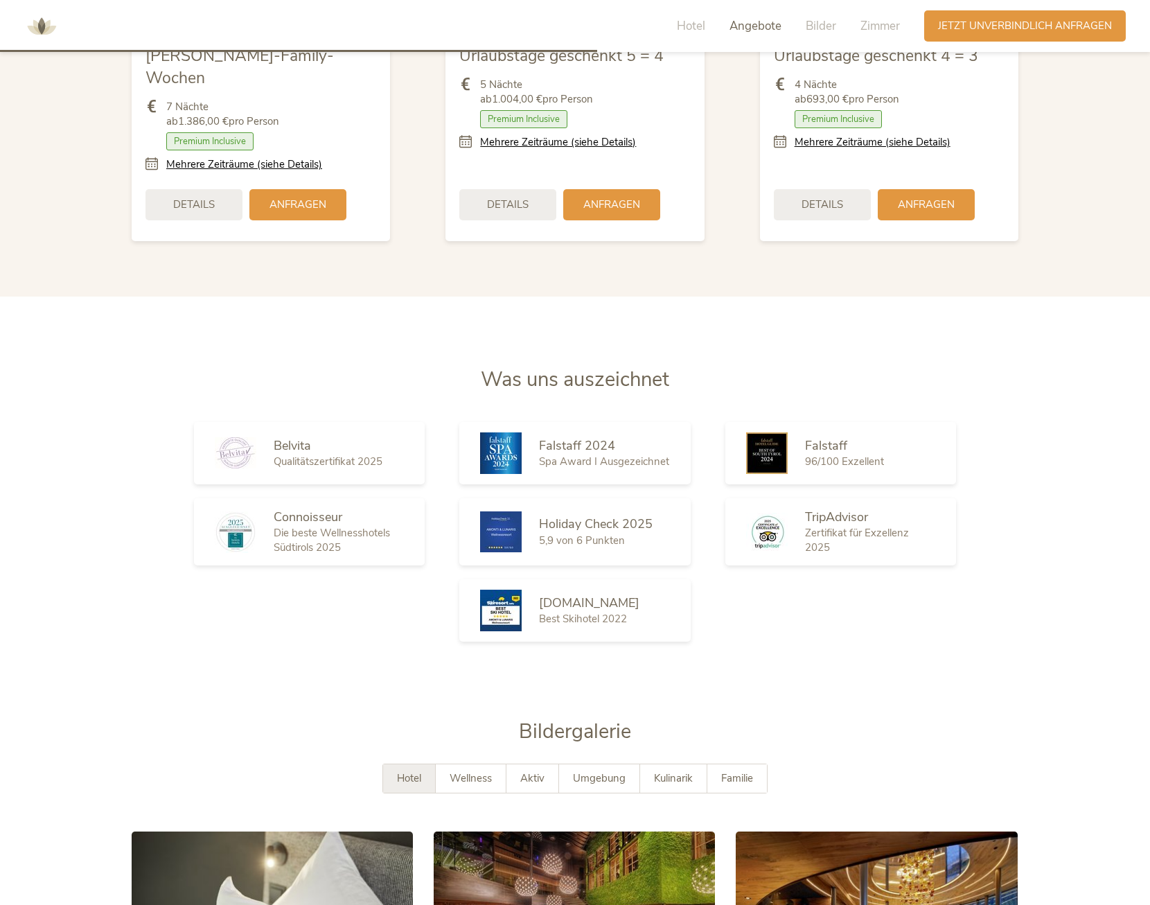
click at [753, 24] on span "Angebote" at bounding box center [756, 26] width 52 height 16
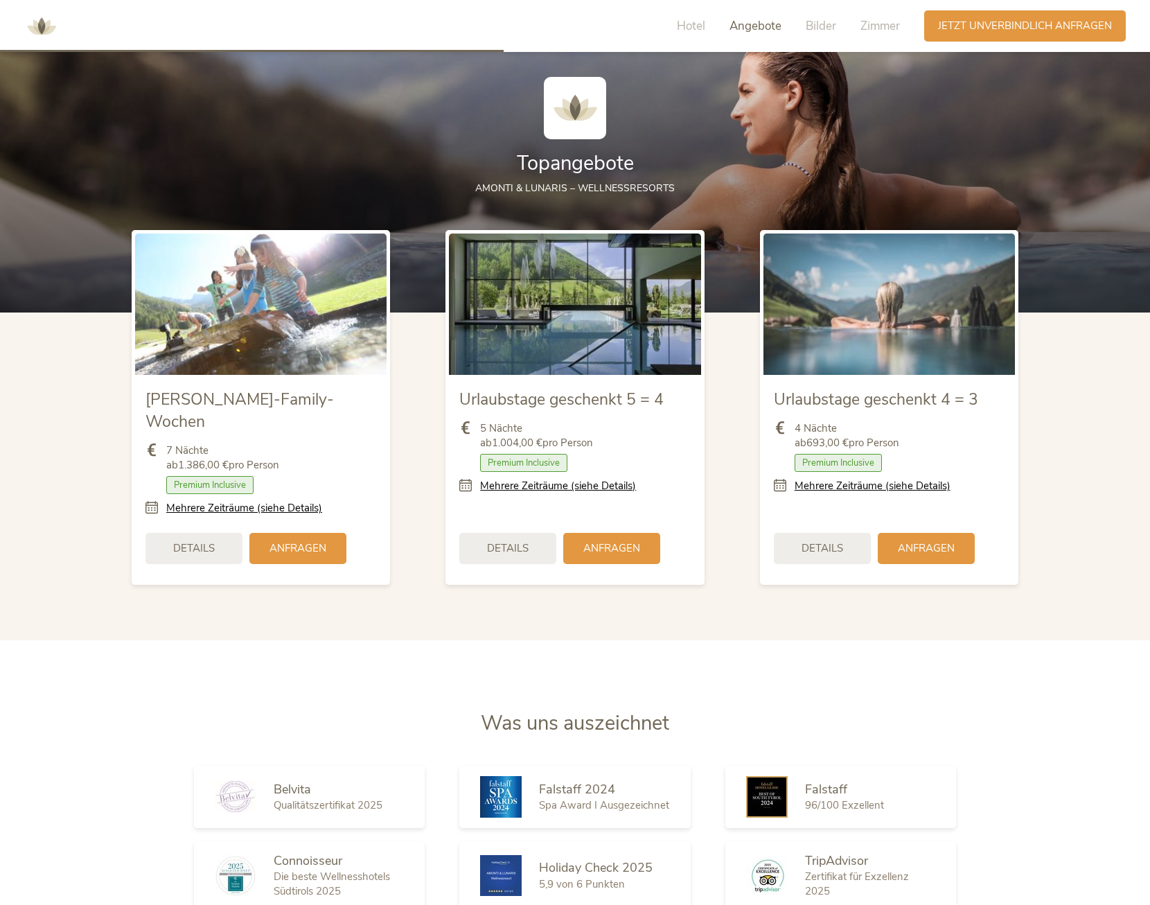
scroll to position [1776, 0]
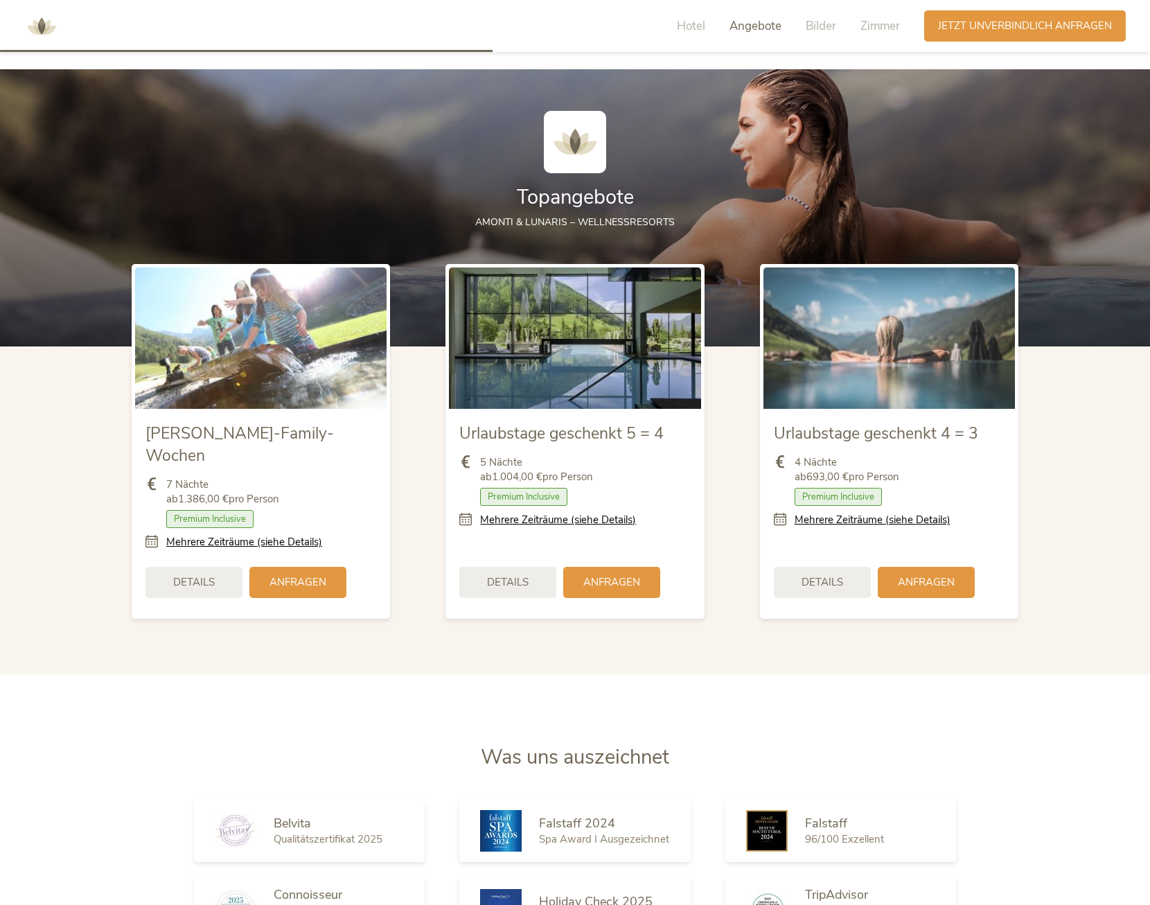
click at [836, 380] on img at bounding box center [890, 337] width 252 height 141
click at [829, 567] on div "Details" at bounding box center [822, 580] width 97 height 31
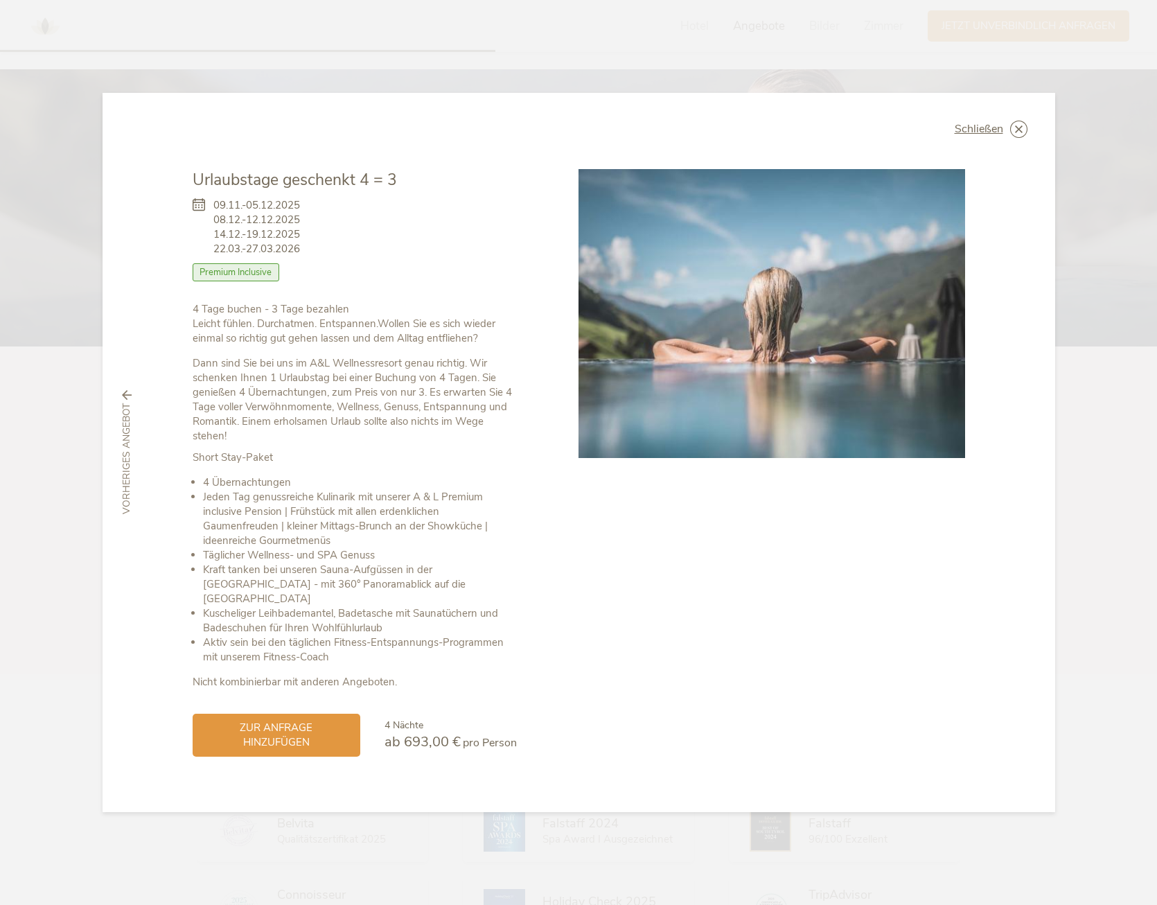
click at [218, 279] on span "Premium Inclusive" at bounding box center [236, 272] width 87 height 18
click at [1019, 138] on icon at bounding box center [1018, 129] width 17 height 17
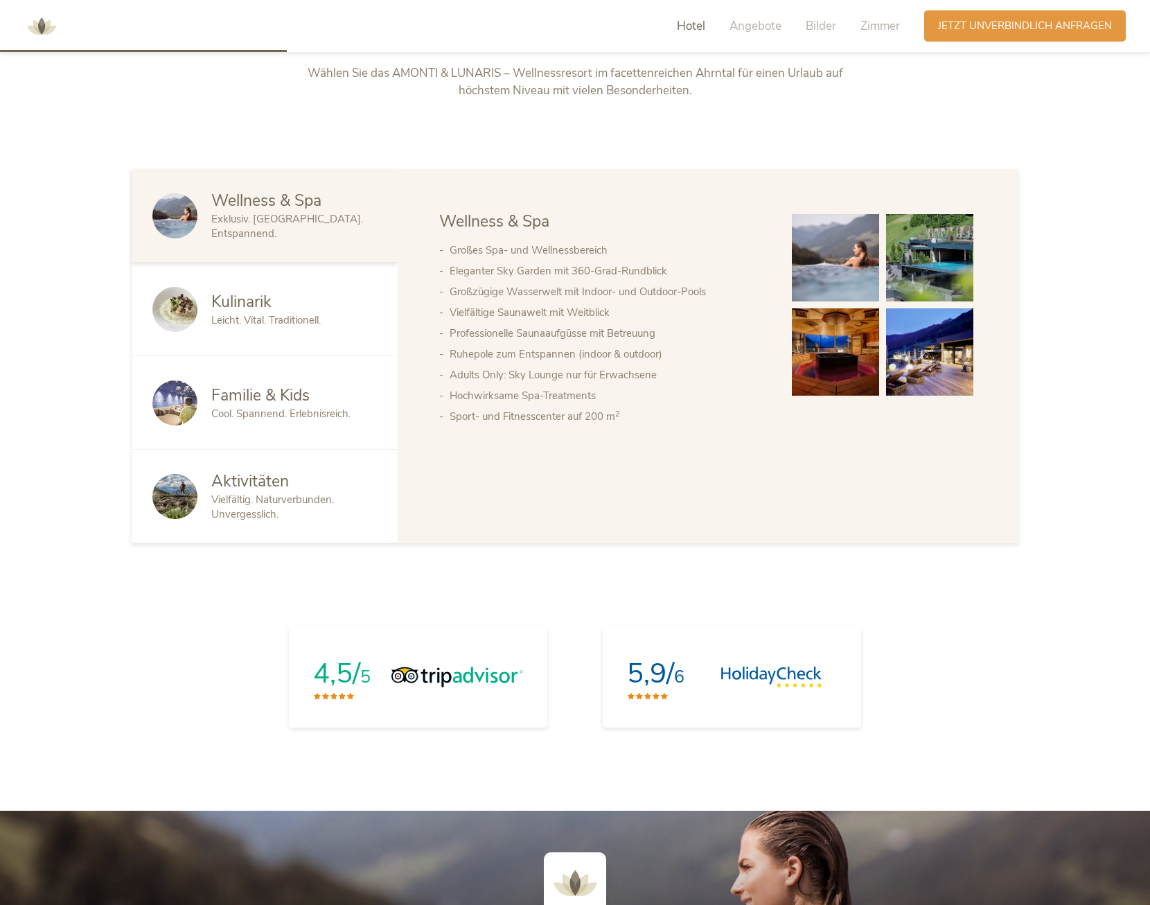
scroll to position [737, 0]
